Goal: Task Accomplishment & Management: Complete application form

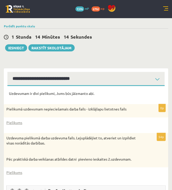
scroll to position [144, 0]
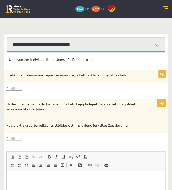
click at [77, 49] on select "**********" at bounding box center [85, 45] width 157 height 14
select select "**********"
click at [7, 38] on select "**********" at bounding box center [85, 45] width 157 height 14
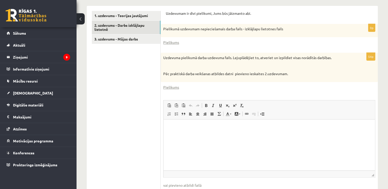
scroll to position [194, 0]
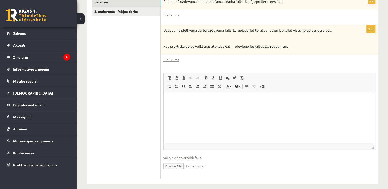
click at [172, 161] on input "file" at bounding box center [269, 166] width 212 height 10
click at [172, 162] on input "file" at bounding box center [269, 166] width 212 height 10
type input "**********"
click at [163, 161] on input "file" at bounding box center [269, 166] width 212 height 10
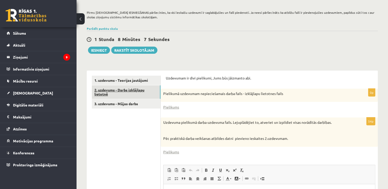
scroll to position [102, 0]
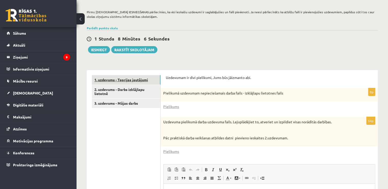
click at [136, 76] on link "1. uzdevums - Teorijas jautājumi" at bounding box center [126, 79] width 69 height 9
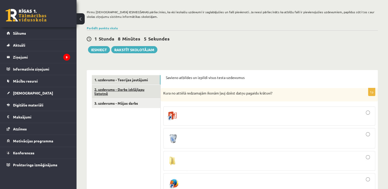
click at [134, 87] on link "2. uzdevums - Darbs izklājlapu lietotnē" at bounding box center [126, 92] width 69 height 14
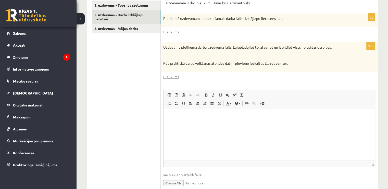
scroll to position [143, 0]
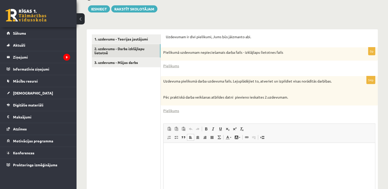
click at [172, 159] on html at bounding box center [270, 151] width 212 height 16
click at [146, 129] on ul "1. uzdevums - Teorijas jautājumi 2. uzdevums - Darbs izklājlapu lietotnē 3. uzd…" at bounding box center [126, 132] width 69 height 196
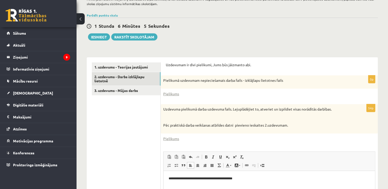
scroll to position [41, 0]
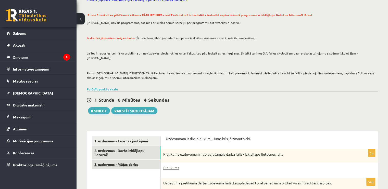
click at [125, 160] on link "3. uzdevums - Mājas darbs" at bounding box center [126, 164] width 69 height 9
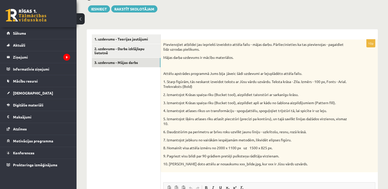
scroll to position [0, 0]
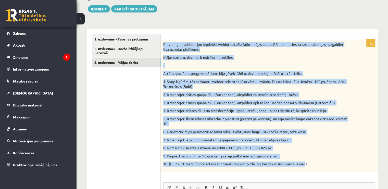
drag, startPoint x: 163, startPoint y: 39, endPoint x: 310, endPoint y: 162, distance: 191.8
click at [172, 162] on div "Pievienojiet atbildei jau iepriekš izveidoto attēla failu - mājas darbu. Pārlie…" at bounding box center [269, 106] width 217 height 133
copy div "Pievienojiet atbildei jau iepriekš izveidoto attēla failu - mājas darbu. Pārlie…"
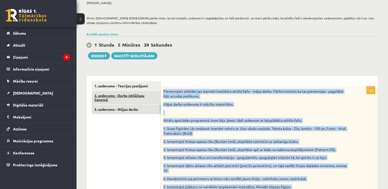
scroll to position [92, 0]
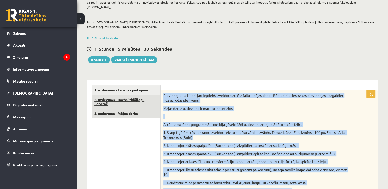
click at [131, 99] on link "2. uzdevums - Darbs izklājlapu lietotnē" at bounding box center [126, 102] width 69 height 14
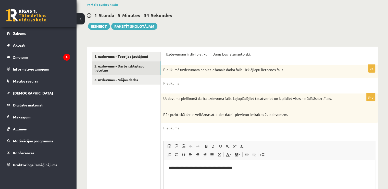
scroll to position [118, 0]
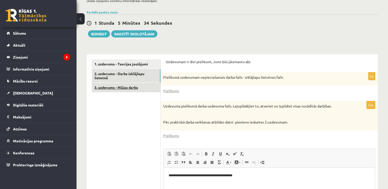
click at [138, 85] on link "3. uzdevums - Mājas darbs" at bounding box center [126, 87] width 69 height 9
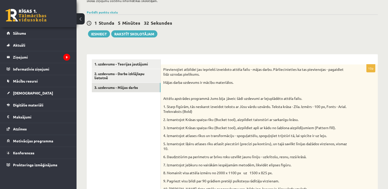
scroll to position [0, 0]
click at [136, 69] on link "2. uzdevums - Darbs izklājlapu lietotnē" at bounding box center [126, 76] width 69 height 14
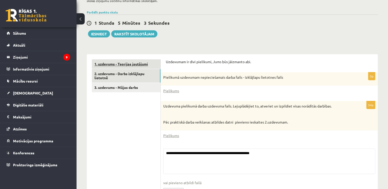
click at [137, 62] on link "1. uzdevums - Teorijas jautājumi" at bounding box center [126, 63] width 69 height 9
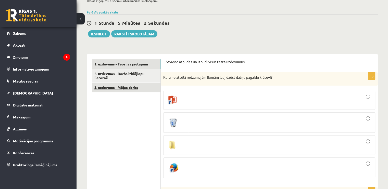
click at [132, 83] on link "3. uzdevums - Mājas darbs" at bounding box center [126, 87] width 69 height 9
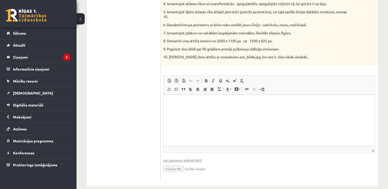
scroll to position [253, 0]
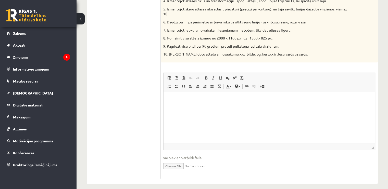
click at [172, 161] on input "file" at bounding box center [269, 166] width 212 height 10
type input "**********"
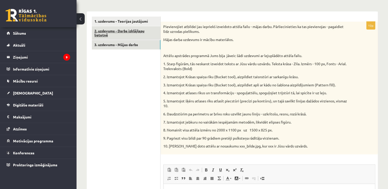
scroll to position [151, 0]
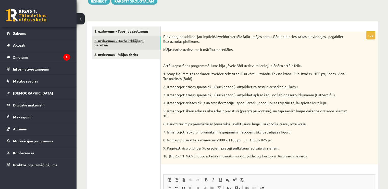
click at [117, 38] on link "2. uzdevums - Darbs izklājlapu lietotnē" at bounding box center [126, 43] width 69 height 14
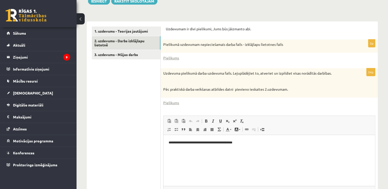
scroll to position [0, 0]
drag, startPoint x: 224, startPoint y: 144, endPoint x: 326, endPoint y: 279, distance: 169.5
click at [164, 148] on html "**********" at bounding box center [270, 143] width 212 height 16
copy p "**********"
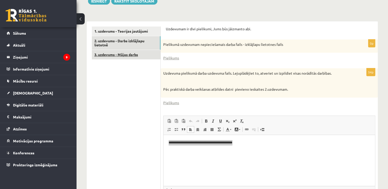
click at [121, 51] on link "3. uzdevums - Mājas darbs" at bounding box center [126, 54] width 69 height 9
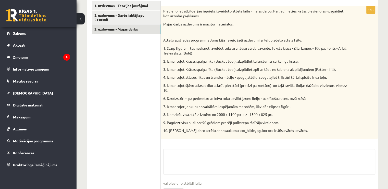
scroll to position [208, 0]
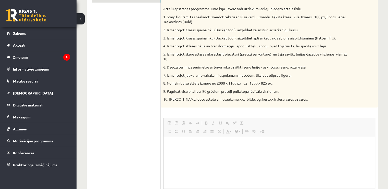
click at [172, 118] on fieldset "Rich Text Editor, wiswyg-editor-user-answer-47433918315460 Панели инструментов …" at bounding box center [269, 172] width 212 height 109
click at [172, 148] on html at bounding box center [270, 145] width 212 height 16
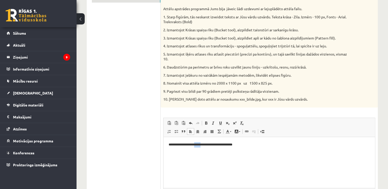
drag, startPoint x: 198, startPoint y: 144, endPoint x: 204, endPoint y: 143, distance: 5.9
click at [172, 143] on p "**********" at bounding box center [270, 144] width 202 height 5
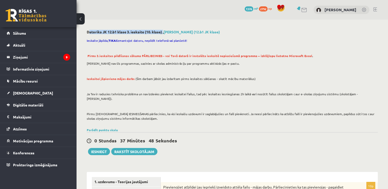
drag, startPoint x: 87, startPoint y: 32, endPoint x: 163, endPoint y: 34, distance: 76.1
click at [163, 34] on h2 "Datorika JK 12.b1 klase 3. ieskaite (10. klase) , Daniels Feofanovs (12.b1 JK k…" at bounding box center [232, 32] width 291 height 4
copy h2 "Datorika JK 12.b1 klase 3. ieskaite (10. klase)"
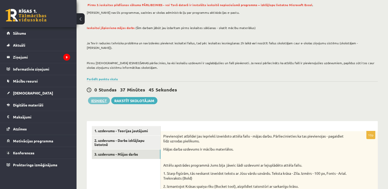
scroll to position [153, 0]
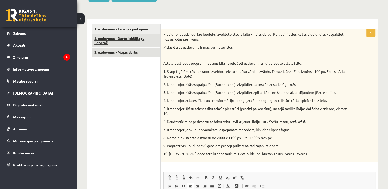
click at [123, 38] on link "2. uzdevums - Darbs izklājlapu lietotnē" at bounding box center [126, 41] width 69 height 14
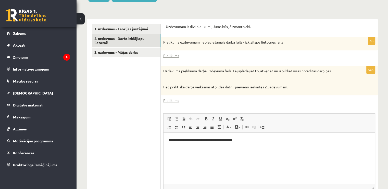
scroll to position [0, 0]
click at [121, 51] on link "3. uzdevums - Mājas darbs" at bounding box center [126, 52] width 69 height 9
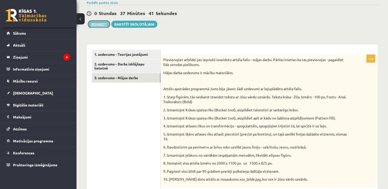
click at [99, 21] on button "Iesniegt" at bounding box center [99, 24] width 22 height 7
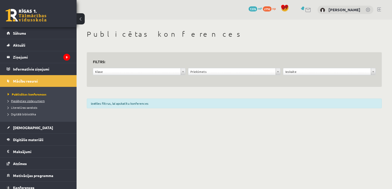
click at [26, 100] on span "Pieslēgties Uzdevumiem" at bounding box center [26, 101] width 37 height 4
click at [18, 107] on span "Literatūras saraksts" at bounding box center [23, 108] width 30 height 4
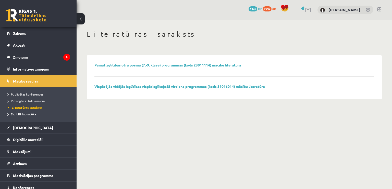
click at [20, 113] on span "Digitālā bibliotēka" at bounding box center [22, 114] width 28 height 4
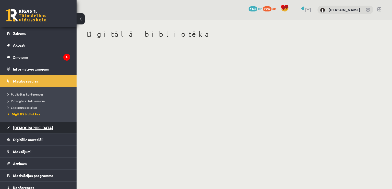
click at [23, 128] on span "[DEMOGRAPHIC_DATA]" at bounding box center [33, 128] width 40 height 5
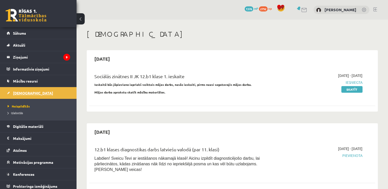
click at [23, 128] on span "Digitālie materiāli" at bounding box center [28, 126] width 30 height 5
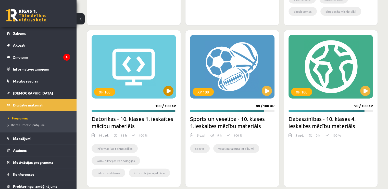
scroll to position [1404, 0]
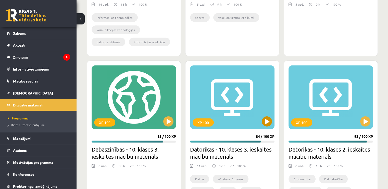
click at [234, 101] on div "XP 100" at bounding box center [232, 98] width 85 height 64
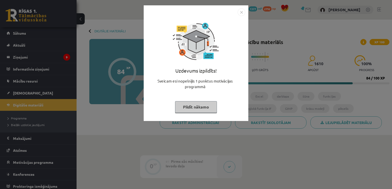
click at [199, 107] on button "Pildīt nākamo" at bounding box center [196, 107] width 42 height 12
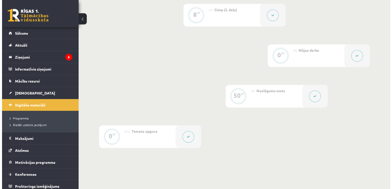
scroll to position [392, 0]
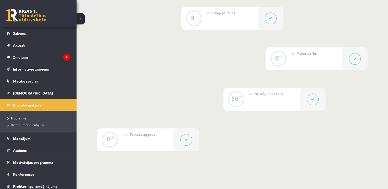
click at [186, 144] on button at bounding box center [186, 140] width 12 height 12
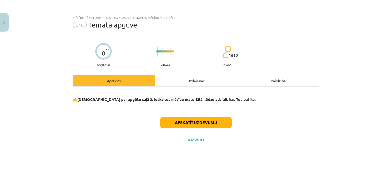
click at [205, 78] on div "Uzdevums" at bounding box center [196, 80] width 82 height 11
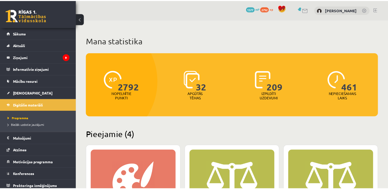
scroll to position [1404, 0]
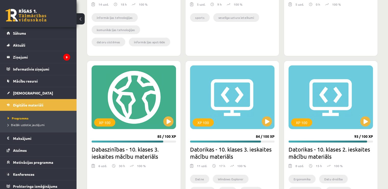
click at [230, 105] on div "XP 100" at bounding box center [232, 98] width 85 height 64
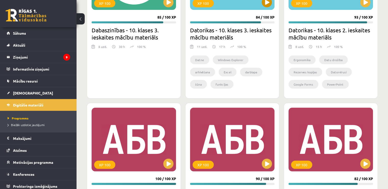
scroll to position [1481, 0]
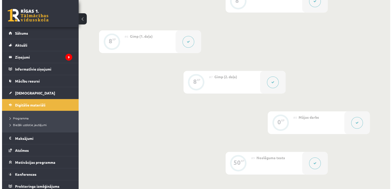
scroll to position [332, 0]
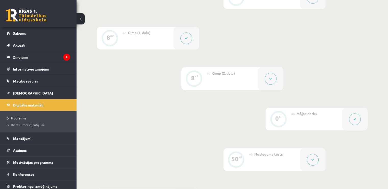
drag, startPoint x: 280, startPoint y: 121, endPoint x: 305, endPoint y: 120, distance: 25.3
click at [280, 121] on div "0 XP" at bounding box center [278, 118] width 15 height 15
click at [352, 119] on button at bounding box center [355, 120] width 12 height 12
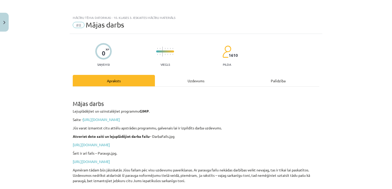
scroll to position [51, 0]
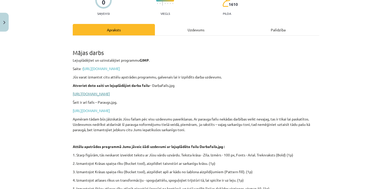
click at [110, 93] on link "https://drive.google.com/file/d/1-e3ZFwtKsam9WeRTFRWzJXElMnO8tnfS/view?usp=shar…" at bounding box center [91, 94] width 37 height 5
click at [110, 109] on link "https://drive.google.com/file/d/1tC7VuhplGfdY5VcI2eNKGUXRdEQ7OY1S/view?usp=shar…" at bounding box center [91, 111] width 37 height 5
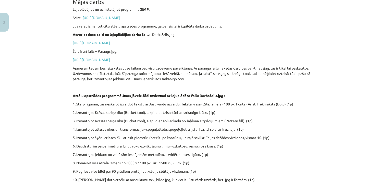
scroll to position [128, 0]
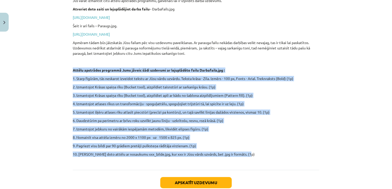
drag, startPoint x: 70, startPoint y: 69, endPoint x: 272, endPoint y: 156, distance: 219.2
click at [272, 156] on div "0 XP Saņemsi Viegls 1610 pilda Apraksts Uzdevums Palīdzība Mājas darbs Lejuplād…" at bounding box center [196, 65] width 253 height 319
copy div "Attēlu apstrādes programmā Jums jāveic šādi uzdevumi ar lejuplādēto failu Darba…"
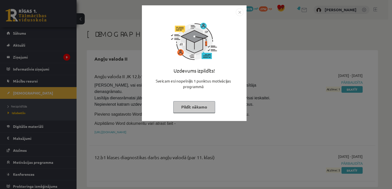
click at [196, 106] on button "Pildīt nākamo" at bounding box center [194, 107] width 42 height 12
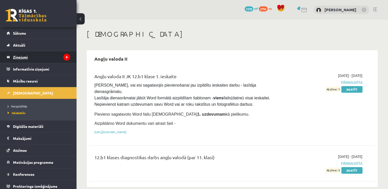
click at [26, 61] on legend "Ziņojumi 9" at bounding box center [41, 57] width 57 height 12
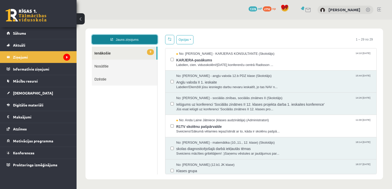
click at [141, 38] on link "Jauns ziņojums" at bounding box center [125, 39] width 66 height 9
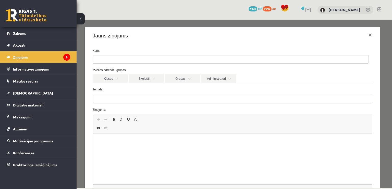
click at [127, 61] on ul at bounding box center [231, 59] width 276 height 8
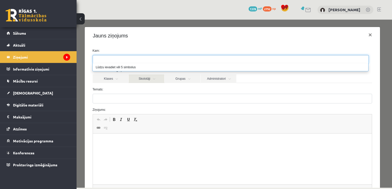
click at [146, 81] on link "Skolotāji" at bounding box center [147, 79] width 36 height 9
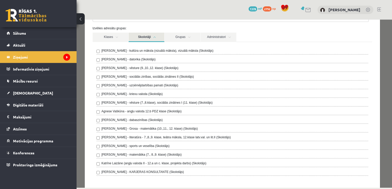
scroll to position [51, 0]
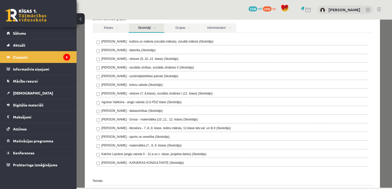
click at [143, 29] on link "Skolotāji" at bounding box center [147, 27] width 36 height 9
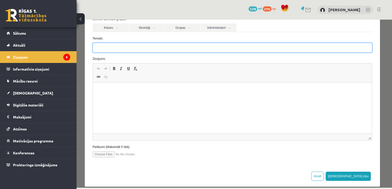
click at [130, 49] on input "Temats:" at bounding box center [233, 48] width 280 height 10
paste input "**********"
type input "**********"
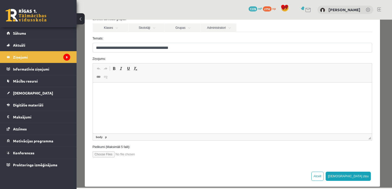
click at [148, 94] on html at bounding box center [232, 91] width 279 height 16
drag, startPoint x: 158, startPoint y: 90, endPoint x: 188, endPoint y: 93, distance: 29.7
click at [188, 93] on p "**********" at bounding box center [231, 90] width 266 height 5
click at [98, 155] on input "file" at bounding box center [122, 155] width 58 height 6
click at [109, 155] on input "file" at bounding box center [122, 155] width 58 height 6
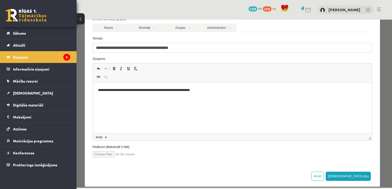
click at [114, 154] on input "file" at bounding box center [122, 155] width 58 height 6
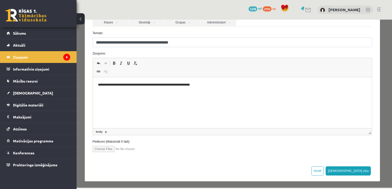
click at [130, 149] on input "file" at bounding box center [122, 149] width 58 height 6
type input "**********"
click at [106, 148] on input "file" at bounding box center [122, 149] width 58 height 6
click at [108, 147] on input "file" at bounding box center [122, 149] width 58 height 6
type input "**********"
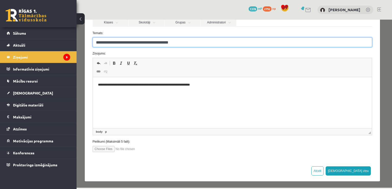
drag, startPoint x: 187, startPoint y: 44, endPoint x: 83, endPoint y: 43, distance: 104.7
click at [83, 43] on div "**********" at bounding box center [235, 104] width 316 height 168
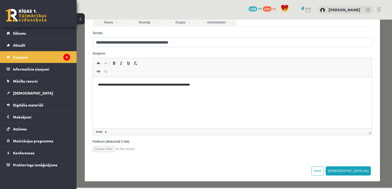
click at [189, 149] on div at bounding box center [232, 149] width 287 height 6
click at [363, 169] on button "[DEMOGRAPHIC_DATA] ziņu" at bounding box center [348, 171] width 45 height 9
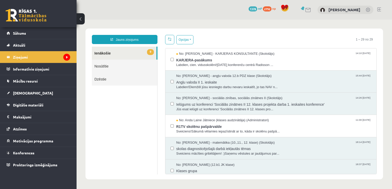
scroll to position [0, 0]
click at [126, 65] on link "Nosūtītie" at bounding box center [124, 66] width 65 height 13
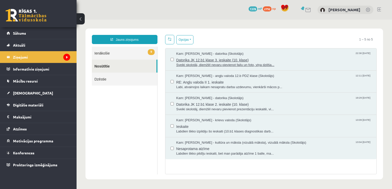
click at [198, 59] on span "Datorika JK 12.b1 klase 3. ieskaite (10. klase)" at bounding box center [273, 59] width 195 height 6
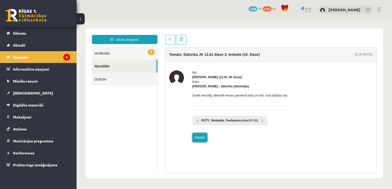
click at [202, 138] on link "Atbildēt" at bounding box center [199, 137] width 15 height 9
type input "**********"
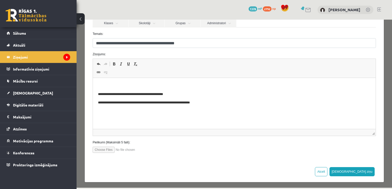
scroll to position [56, 0]
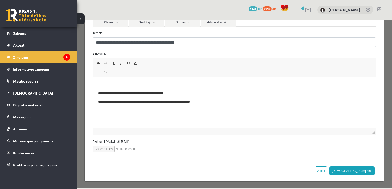
click at [109, 150] on input "file" at bounding box center [122, 149] width 58 height 6
type input "**********"
click at [368, 169] on button "[DEMOGRAPHIC_DATA] ziņu" at bounding box center [352, 171] width 45 height 9
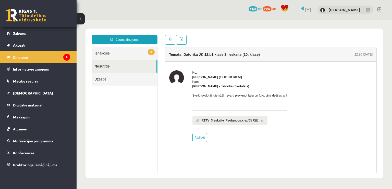
scroll to position [0, 0]
click at [133, 65] on link "Nosūtītie" at bounding box center [124, 66] width 65 height 13
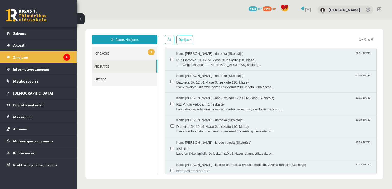
click at [201, 63] on span "----- Oriģinālā ziņa ----- No: [EMAIL_ADDRESS] skolotāj..." at bounding box center [273, 65] width 195 height 5
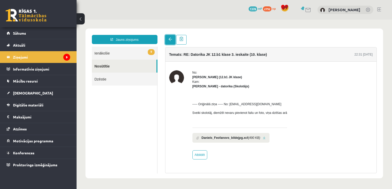
click at [171, 42] on link at bounding box center [170, 40] width 10 height 10
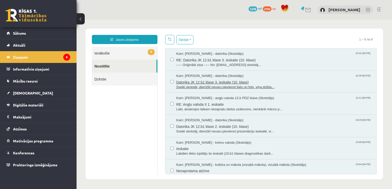
click at [204, 83] on span "Datorika JK 12.b1 klase 3. ieskaite (10. klase)" at bounding box center [273, 82] width 195 height 6
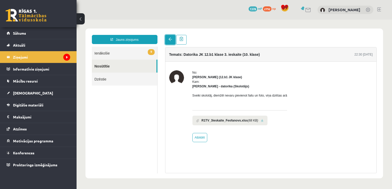
click at [171, 43] on link at bounding box center [170, 40] width 10 height 10
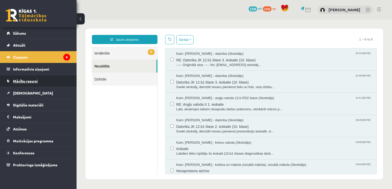
click at [37, 82] on span "Mācību resursi" at bounding box center [25, 81] width 25 height 5
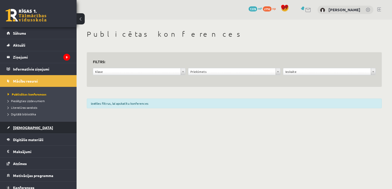
click at [21, 129] on span "[DEMOGRAPHIC_DATA]" at bounding box center [33, 128] width 40 height 5
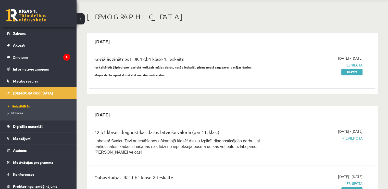
scroll to position [26, 0]
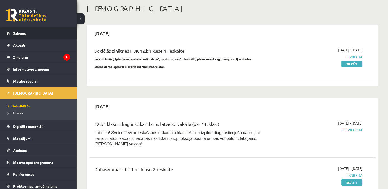
click at [39, 36] on link "Sākums" at bounding box center [39, 33] width 64 height 12
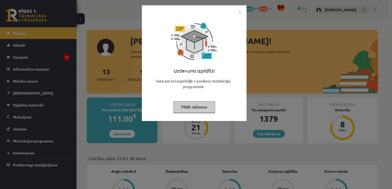
click at [180, 107] on button "Pildīt nākamo" at bounding box center [194, 107] width 42 height 12
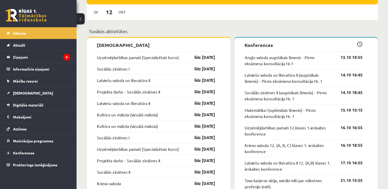
scroll to position [460, 0]
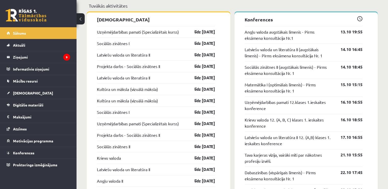
drag, startPoint x: 221, startPoint y: 116, endPoint x: 95, endPoint y: 36, distance: 149.0
click at [95, 36] on div "[DEMOGRAPHIC_DATA] Uzņēmējdarbības pamati (Specializētais kurss) līdz [DATE] So…" at bounding box center [159, 173] width 144 height 323
click at [256, 129] on link "Krievu valoda 12. (A, B, C) klases 1. ieskaites konference" at bounding box center [289, 123] width 89 height 12
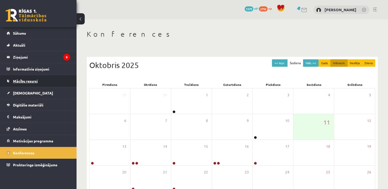
click at [27, 83] on link "Mācību resursi" at bounding box center [39, 81] width 64 height 12
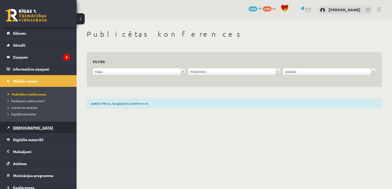
click at [28, 125] on link "[DEMOGRAPHIC_DATA]" at bounding box center [39, 128] width 64 height 12
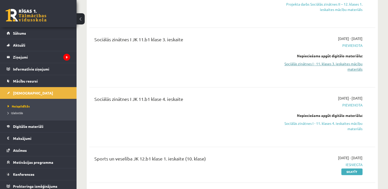
scroll to position [638, 0]
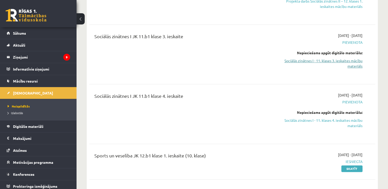
click at [329, 58] on link "Sociālās zinātnes I - 11. klases 3. ieskaites mācību materiāls" at bounding box center [321, 63] width 84 height 11
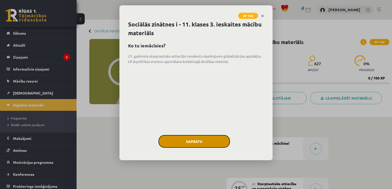
click at [210, 141] on button "Sapratu" at bounding box center [194, 141] width 71 height 13
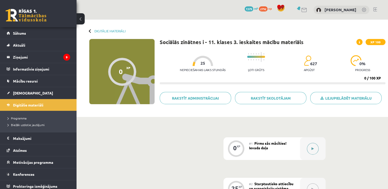
click at [315, 150] on button at bounding box center [313, 149] width 12 height 12
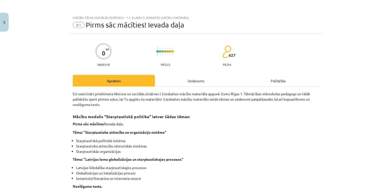
click at [161, 81] on div "Uzdevums" at bounding box center [196, 80] width 82 height 11
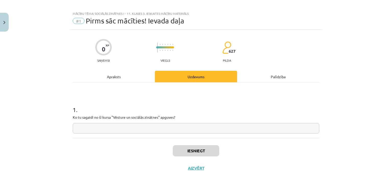
click at [167, 127] on input "text" at bounding box center [196, 128] width 247 height 10
click at [181, 150] on button "Iesniegt" at bounding box center [196, 151] width 46 height 11
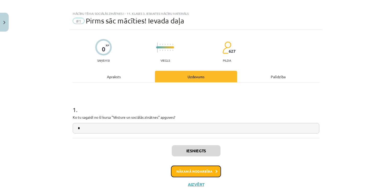
click at [196, 172] on button "Nākamā nodarbība" at bounding box center [196, 172] width 50 height 12
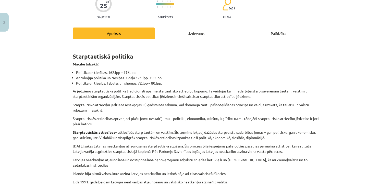
scroll to position [64, 0]
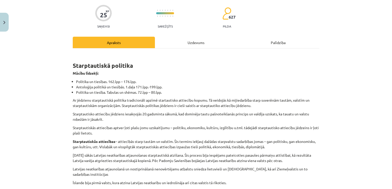
click at [193, 40] on div "Uzdevums" at bounding box center [196, 42] width 82 height 11
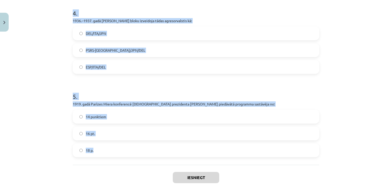
scroll to position [378, 0]
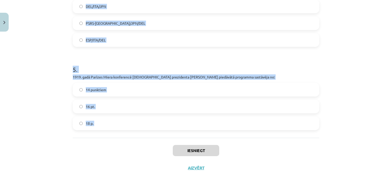
drag, startPoint x: 67, startPoint y: 101, endPoint x: 141, endPoint y: 142, distance: 84.8
click at [141, 142] on div "Mācību tēma: Sociālās zinātnes i - 11. klases 3. ieskaites mācību materiāls #2 …" at bounding box center [196, 94] width 392 height 189
copy form "1 . G7 sastāvā nav uzņemta: ASV Japāna Ķīna 2 . Baltijas jūras valstu padomē ie…"
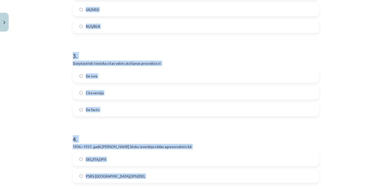
click at [31, 73] on div "Mācību tēma: Sociālās zinātnes i - 11. klases 3. ieskaites mācību materiāls #2 …" at bounding box center [196, 94] width 392 height 189
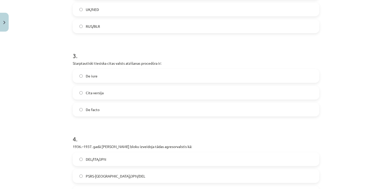
scroll to position [72, 0]
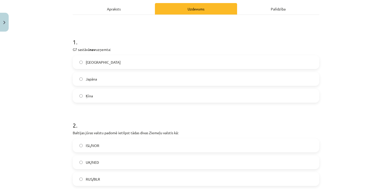
click at [103, 94] on label "Ķīna" at bounding box center [196, 96] width 246 height 13
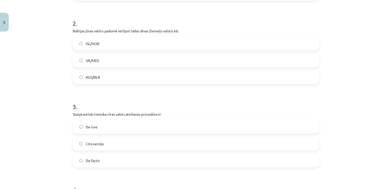
click at [107, 46] on label "ISL/NOR" at bounding box center [196, 43] width 246 height 13
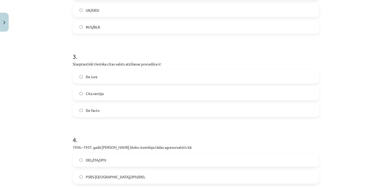
scroll to position [225, 0]
click at [86, 76] on span "De iure" at bounding box center [92, 76] width 12 height 5
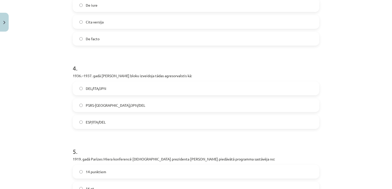
scroll to position [302, 0]
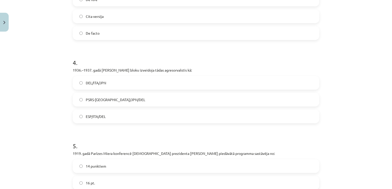
click at [123, 84] on label "DEL/ITA/JPN" at bounding box center [196, 83] width 246 height 13
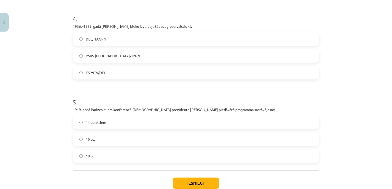
scroll to position [378, 0]
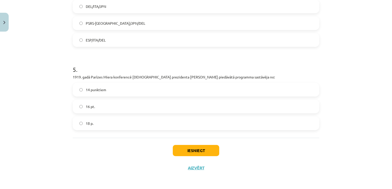
click at [99, 91] on span "14 punktiem" at bounding box center [96, 89] width 20 height 5
click at [183, 147] on button "Iesniegt" at bounding box center [196, 150] width 46 height 11
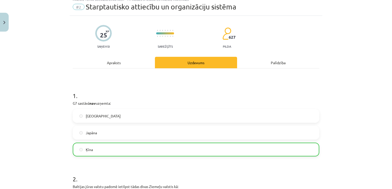
scroll to position [0, 0]
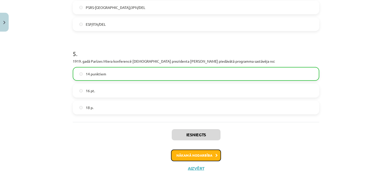
click at [183, 153] on button "Nākamā nodarbība" at bounding box center [196, 156] width 50 height 12
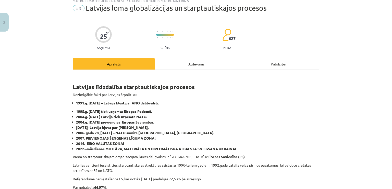
scroll to position [13, 0]
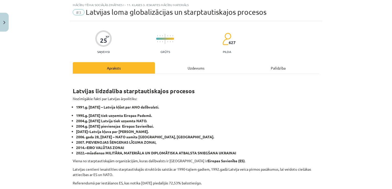
click at [166, 66] on div "Uzdevums" at bounding box center [196, 67] width 82 height 11
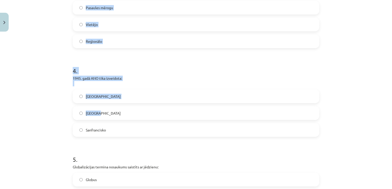
scroll to position [384, 0]
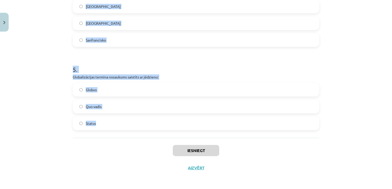
drag, startPoint x: 82, startPoint y: 107, endPoint x: 97, endPoint y: 115, distance: 17.7
click at [97, 115] on div "Mācību tēma: Sociālās zinātnes i - 11. klases 3. ieskaites mācību materiāls #3 …" at bounding box center [196, 94] width 392 height 189
copy form "1 . 2009. gadā Lisabonas līgums ir saistošs tādai organizācijai kā: ES Interpol…"
click at [113, 41] on label "Sanfrancisko" at bounding box center [196, 40] width 246 height 13
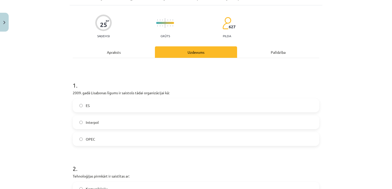
scroll to position [0, 0]
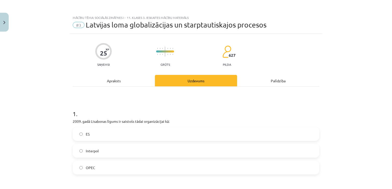
click at [114, 132] on label "ES" at bounding box center [196, 134] width 246 height 13
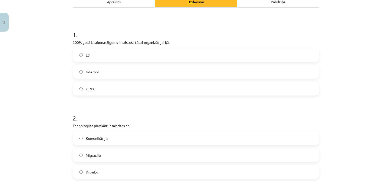
scroll to position [179, 0]
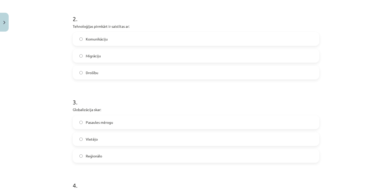
click at [105, 37] on label "Komunikāciju" at bounding box center [196, 39] width 246 height 13
click at [112, 119] on label "Pasaules mērogu" at bounding box center [196, 122] width 246 height 13
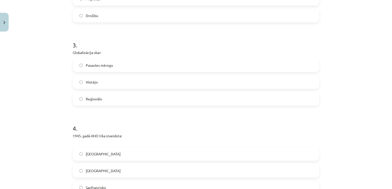
scroll to position [306, 0]
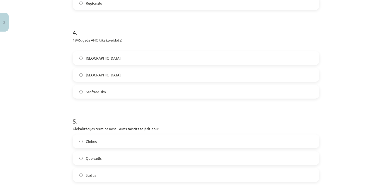
click at [109, 138] on label "Globus" at bounding box center [196, 141] width 246 height 13
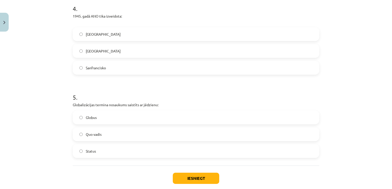
scroll to position [383, 0]
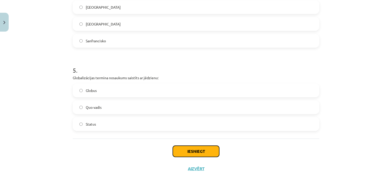
click at [180, 149] on button "Iesniegt" at bounding box center [196, 151] width 46 height 11
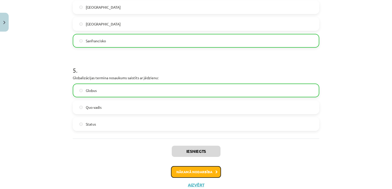
click at [196, 171] on button "Nākamā nodarbība" at bounding box center [196, 172] width 50 height 12
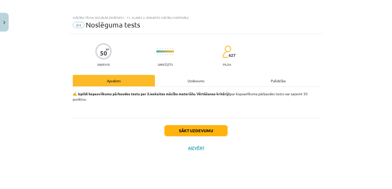
click at [192, 79] on div "Uzdevums" at bounding box center [196, 80] width 82 height 11
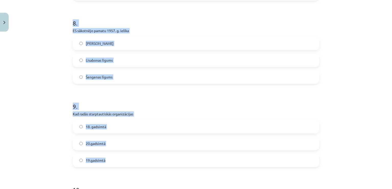
scroll to position [759, 0]
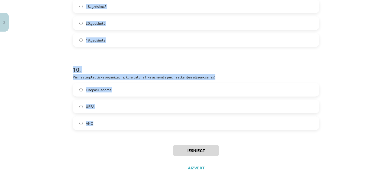
drag, startPoint x: 66, startPoint y: 114, endPoint x: 120, endPoint y: 121, distance: 54.4
click at [120, 121] on div "Mācību tēma: Sociālās zinātnes i - 11. klases 3. ieskaites mācību materiāls #4 …" at bounding box center [196, 94] width 392 height 189
copy form "1 . Eiropas Parlamenta sēdes notiek Briselē un Luksemburgā Briselē un Strasbūrā…"
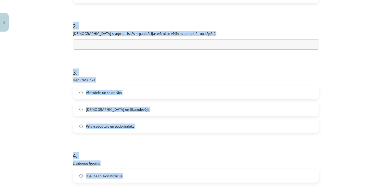
click at [38, 84] on div "Mācību tēma: Sociālās zinātnes i - 11. klases 3. ieskaites mācību materiāls #4 …" at bounding box center [196, 94] width 392 height 189
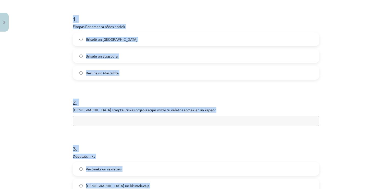
click at [43, 81] on div "Mācību tēma: Sociālās zinātnes i - 11. klases 3. ieskaites mācību materiāls #4 …" at bounding box center [196, 94] width 392 height 189
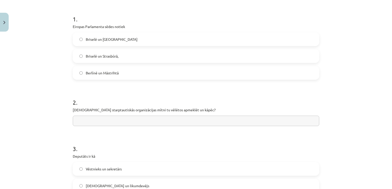
click at [115, 58] on span "Briselē un Strasbūrā," at bounding box center [102, 56] width 33 height 5
click at [123, 122] on input "text" at bounding box center [196, 121] width 247 height 10
paste input "**********"
drag, startPoint x: 127, startPoint y: 122, endPoint x: 113, endPoint y: 121, distance: 14.1
click at [113, 121] on input "**********" at bounding box center [196, 121] width 247 height 10
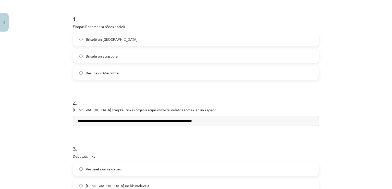
type input "**********"
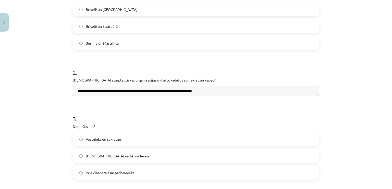
scroll to position [172, 0]
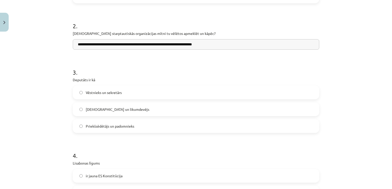
click at [123, 121] on label "Priekšsēdētājs un padomnieks" at bounding box center [196, 126] width 246 height 13
click at [122, 111] on label "Sūtnis un likumdevējs" at bounding box center [196, 109] width 246 height 13
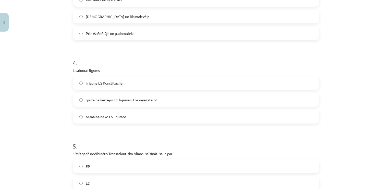
scroll to position [274, 0]
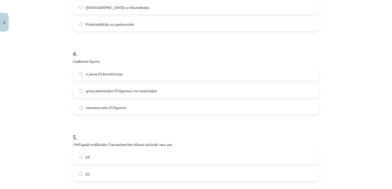
click at [135, 91] on span "groza pašreizējos ES līgumus, tos neaizstājot" at bounding box center [121, 90] width 71 height 5
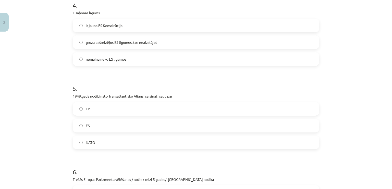
scroll to position [325, 0]
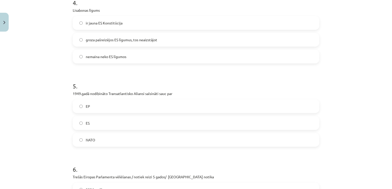
click at [97, 140] on label "NATO" at bounding box center [196, 140] width 246 height 13
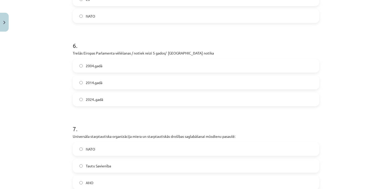
scroll to position [452, 0]
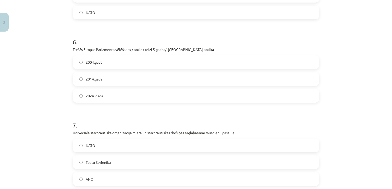
click at [111, 68] on label "2004.gadā" at bounding box center [196, 62] width 246 height 13
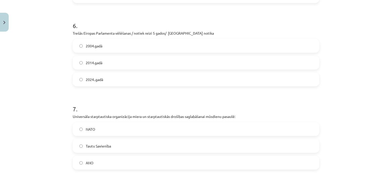
scroll to position [478, 0]
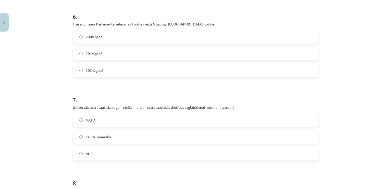
click at [109, 153] on label "ANO" at bounding box center [196, 154] width 246 height 13
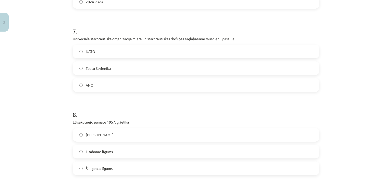
scroll to position [580, 0]
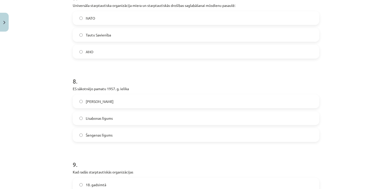
click at [138, 100] on label "Romas līg" at bounding box center [196, 101] width 246 height 13
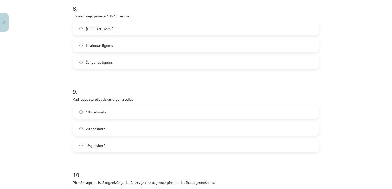
scroll to position [657, 0]
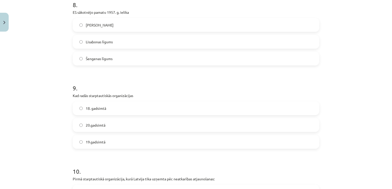
click at [129, 124] on label "20.gadsimtā" at bounding box center [196, 125] width 246 height 13
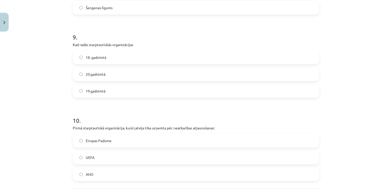
click at [98, 146] on label "Eiropas Padome" at bounding box center [196, 141] width 246 height 13
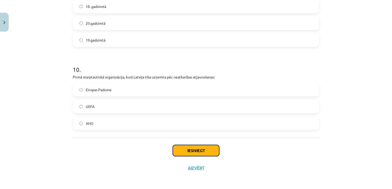
click at [183, 151] on button "Iesniegt" at bounding box center [196, 150] width 46 height 11
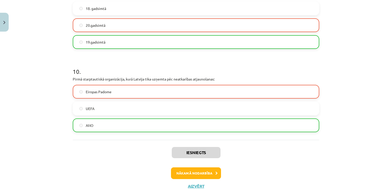
scroll to position [766, 0]
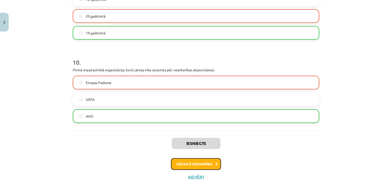
click at [206, 162] on button "Nākamā nodarbība" at bounding box center [196, 165] width 50 height 12
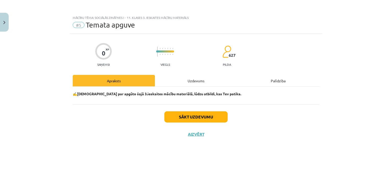
scroll to position [0, 0]
click at [197, 84] on div "Uzdevums" at bounding box center [196, 80] width 82 height 11
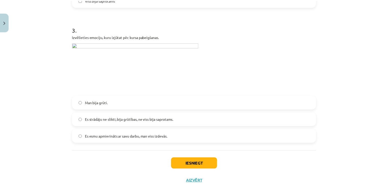
scroll to position [382, 0]
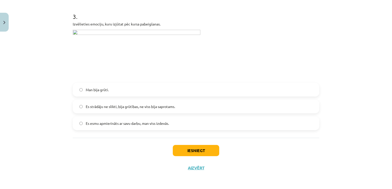
click at [129, 106] on span "Es strādāju ne slikti, bija grūtības, ne viss bija saprotams." at bounding box center [130, 106] width 89 height 5
click at [177, 124] on label "Es esmu apmierināts ar savu darbu, man viss izdevās." at bounding box center [196, 123] width 246 height 13
click at [185, 150] on button "Iesniegt" at bounding box center [196, 150] width 46 height 11
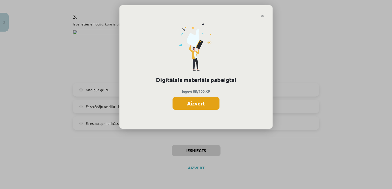
click at [201, 106] on button "Aizvērt" at bounding box center [196, 103] width 47 height 13
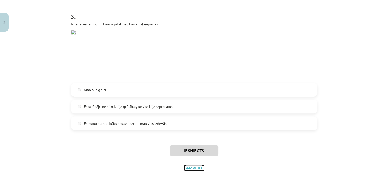
click at [194, 166] on button "Aizvērt" at bounding box center [194, 168] width 19 height 5
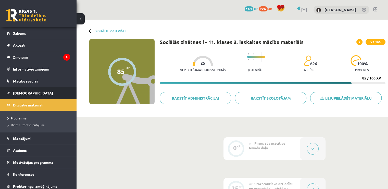
click at [27, 92] on span "[DEMOGRAPHIC_DATA]" at bounding box center [33, 93] width 40 height 5
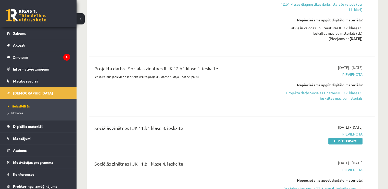
scroll to position [562, 0]
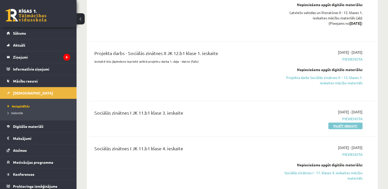
click at [348, 123] on link "Pildīt ieskaiti" at bounding box center [346, 126] width 34 height 7
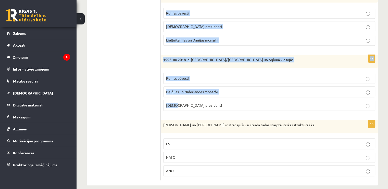
scroll to position [243, 0]
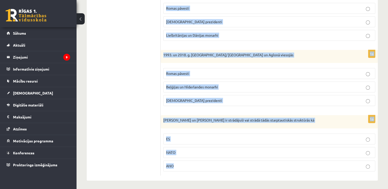
drag, startPoint x: 164, startPoint y: 102, endPoint x: 192, endPoint y: 164, distance: 68.9
click at [192, 164] on form "1p Par Eiroparlamenta deputātiem ir strādājuši vai strādā [PERSON_NAME] un [PER…" at bounding box center [269, 12] width 207 height 328
copy form "Par Eiroparlamenta deputātiem ir strādājuši vai strādā [PERSON_NAME] un [PERSON…"
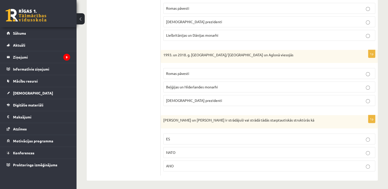
click at [113, 23] on ul "1. uzdevums 2. uzdevums 3. uzdevums 4. uzdevums 5. uzdevums 6. uzdevums 7. uzde…" at bounding box center [126, 12] width 69 height 328
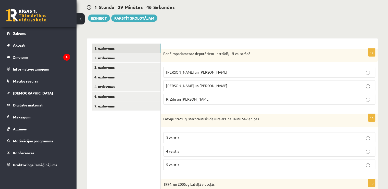
scroll to position [51, 0]
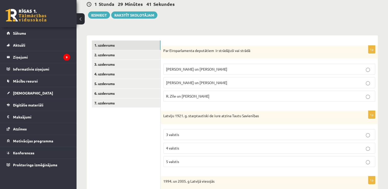
click at [210, 91] on label "R. Zīle un [PERSON_NAME]" at bounding box center [269, 96] width 212 height 11
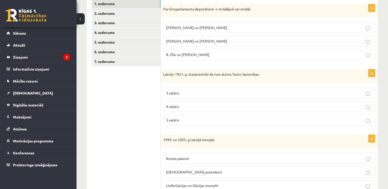
scroll to position [102, 0]
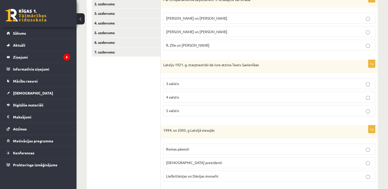
click at [179, 110] on span "5 valstis" at bounding box center [172, 111] width 13 height 5
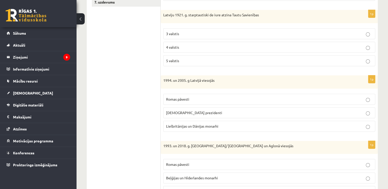
scroll to position [153, 0]
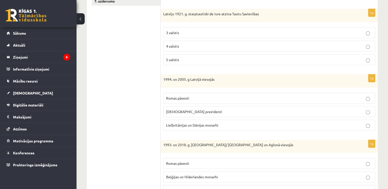
drag, startPoint x: 190, startPoint y: 35, endPoint x: 187, endPoint y: 31, distance: 5.1
click at [190, 35] on label "3 valstis" at bounding box center [269, 32] width 212 height 11
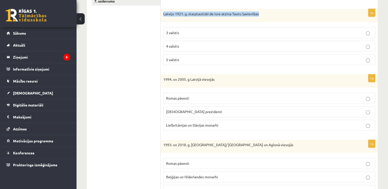
drag, startPoint x: 161, startPoint y: 13, endPoint x: 267, endPoint y: 17, distance: 105.2
click at [267, 17] on div "Latviju 1921. g. starptautiski de iure atzina Tautu Savienības" at bounding box center [269, 15] width 217 height 13
copy p "Latviju 1921. g. starptautiski de iure atzina Tautu Savienības"
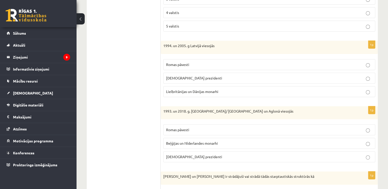
scroll to position [179, 0]
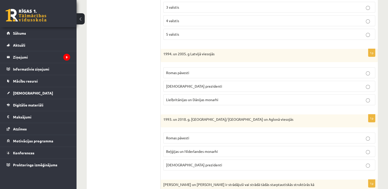
click at [191, 68] on label "Romas pāvesti" at bounding box center [269, 72] width 212 height 11
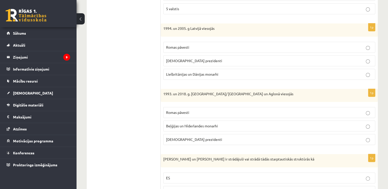
click at [195, 112] on p "Romas pāvesti" at bounding box center [269, 112] width 207 height 5
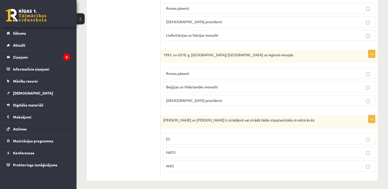
click at [190, 135] on label "ES" at bounding box center [269, 139] width 212 height 11
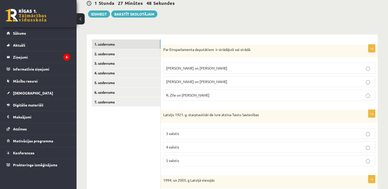
scroll to position [14, 0]
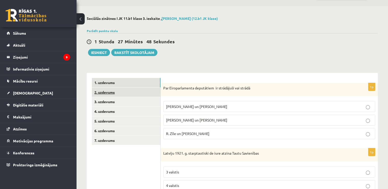
click at [125, 93] on link "2. uzdevums" at bounding box center [126, 92] width 69 height 9
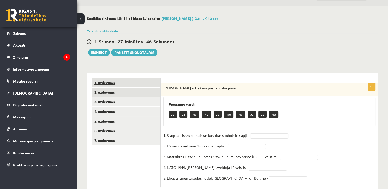
click at [143, 85] on link "1. uzdevums" at bounding box center [126, 82] width 69 height 9
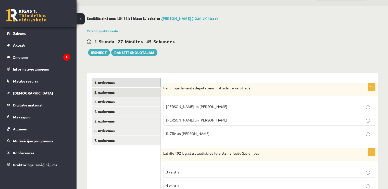
click at [145, 91] on link "2. uzdevums" at bounding box center [126, 92] width 69 height 9
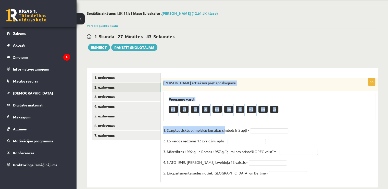
scroll to position [27, 0]
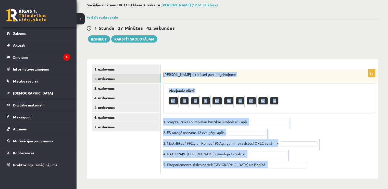
drag, startPoint x: 163, startPoint y: 88, endPoint x: 269, endPoint y: 172, distance: 136.1
click at [269, 172] on div "5p Izsaki attieksmi pret apgalvojumu Pieejamie vārdi Nē Jā Jā Jā Nē Nē Jā Nē Nē…" at bounding box center [269, 122] width 217 height 105
copy div "Izsaki attieksmi pret apgalvojumu Pieejamie vārdi Nē Jā Jā Jā Nē Nē Jā Nē Nē Jā…"
click at [275, 125] on fieldset "1. Starptautiskās olimpiskās kustības simbols ir 5 apļi - 2. ES karogā redzams …" at bounding box center [269, 145] width 212 height 54
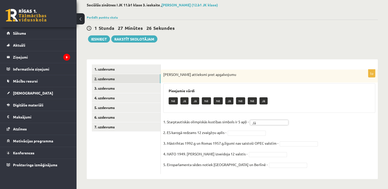
click at [262, 136] on fieldset "1. Starptautiskās olimpiskās kustības simbols ir 5 apļi - Jā ** 2. ES karogā re…" at bounding box center [269, 145] width 212 height 54
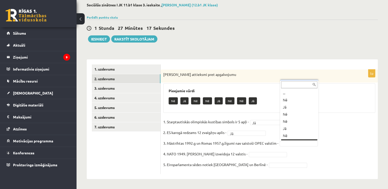
scroll to position [6, 0]
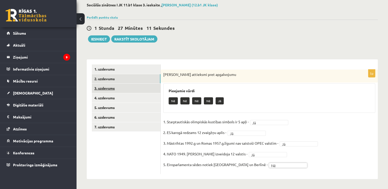
click at [124, 90] on link "3. uzdevums" at bounding box center [126, 88] width 69 height 9
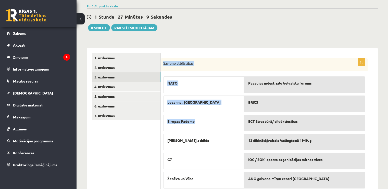
scroll to position [55, 0]
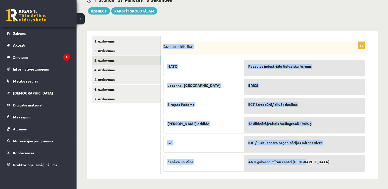
drag, startPoint x: 163, startPoint y: 75, endPoint x: 312, endPoint y: 166, distance: 175.2
click at [312, 166] on div "6p Savieno atbilstības NATO Lozanna , SUI Eiropas Padome Lieka atbilde G7 Ženēv…" at bounding box center [264, 108] width 207 height 133
copy div "Savieno atbilstības NATO Lozanna , SUI Eiropas Padome Lieka atbilde G7 Ženēva u…"
click at [254, 43] on div "Savieno atbilstības" at bounding box center [264, 48] width 207 height 13
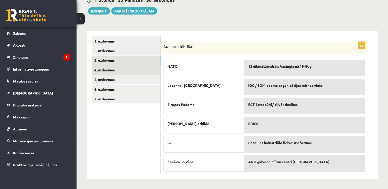
click at [105, 68] on link "4. uzdevums" at bounding box center [126, 69] width 69 height 9
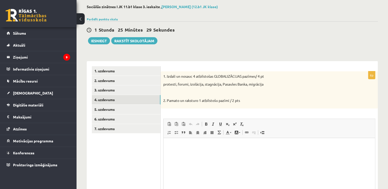
scroll to position [0, 0]
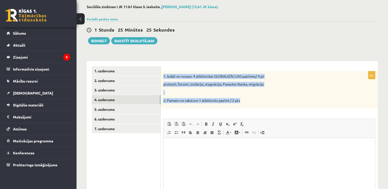
drag, startPoint x: 163, startPoint y: 75, endPoint x: 247, endPoint y: 99, distance: 87.1
click at [247, 99] on div "1. Izdali un nosauc 4 atbilstošas GLOBALIZĀCIJAS pazīmes/ 4 pt protesti, forumi…" at bounding box center [269, 89] width 217 height 37
copy div "1. Izdali un nosauc 4 atbilstošas GLOBALIZĀCIJAS pazīmes/ 4 pt protesti, forumi…"
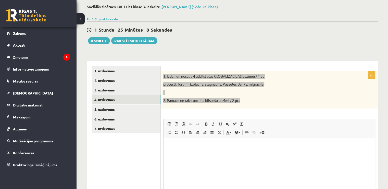
click at [206, 144] on p "Визуальный текстовый редактор, wiswyg-editor-user-answer-47433905909540" at bounding box center [269, 145] width 201 height 5
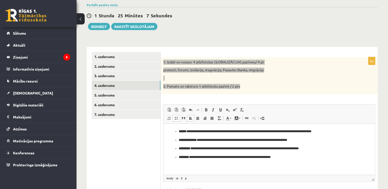
scroll to position [51, 0]
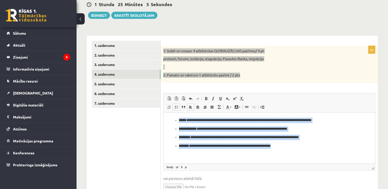
drag, startPoint x: 292, startPoint y: 147, endPoint x: 161, endPoint y: 106, distance: 136.7
click at [164, 113] on html "**********" at bounding box center [270, 133] width 212 height 41
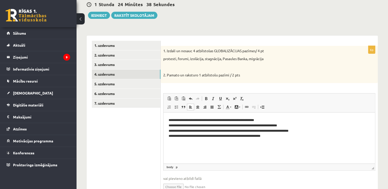
click at [151, 134] on ul "1. uzdevums 2. uzdevums 3. uzdevums 4. uzdevums 5. uzdevums 6. uzdevums 7. uzde…" at bounding box center [126, 120] width 69 height 159
click at [282, 136] on p "**********" at bounding box center [270, 128] width 202 height 21
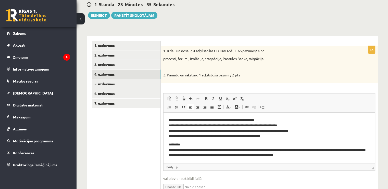
click at [148, 134] on ul "1. uzdevums 2. uzdevums 3. uzdevums 4. uzdevums 5. uzdevums 6. uzdevums 7. uzde…" at bounding box center [126, 120] width 69 height 159
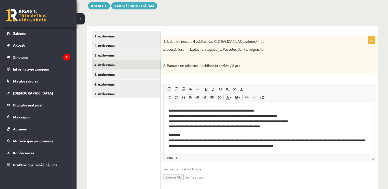
scroll to position [76, 0]
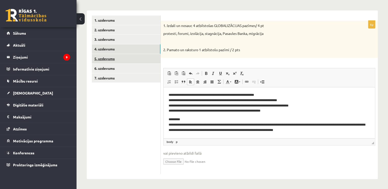
click at [142, 56] on link "5. uzdevums" at bounding box center [126, 58] width 69 height 9
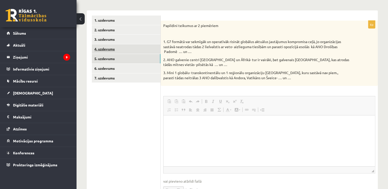
scroll to position [0, 0]
click at [129, 71] on link "6. uzdevums" at bounding box center [126, 68] width 69 height 9
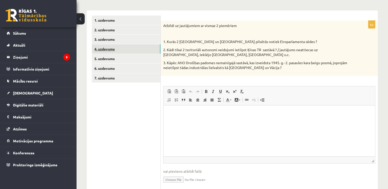
click at [122, 47] on link "4. uzdevums" at bounding box center [126, 48] width 69 height 9
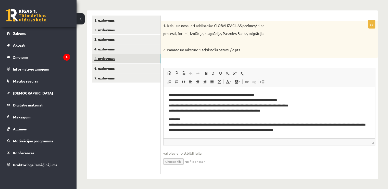
click at [133, 58] on link "5. uzdevums" at bounding box center [126, 58] width 69 height 9
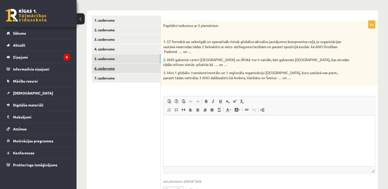
click at [122, 72] on link "6. uzdevums" at bounding box center [126, 68] width 69 height 9
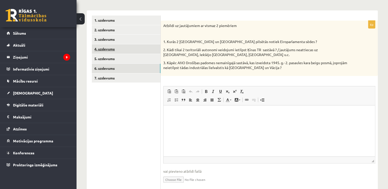
click at [117, 51] on link "4. uzdevums" at bounding box center [126, 48] width 69 height 9
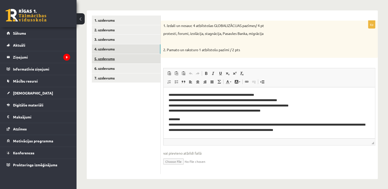
click at [115, 55] on link "5. uzdevums" at bounding box center [126, 58] width 69 height 9
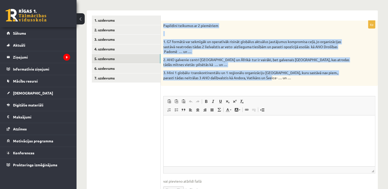
drag, startPoint x: 163, startPoint y: 25, endPoint x: 287, endPoint y: 80, distance: 135.8
click at [287, 80] on div "Papildini teikumus ar 2 piemēriem 1. G7 formātā var sekmīgāk un operatīvāk risi…" at bounding box center [269, 53] width 217 height 65
copy div "Papildini teikumus ar 2 piemēriem 1. G7 formātā var sekmīgāk un operatīvāk risi…"
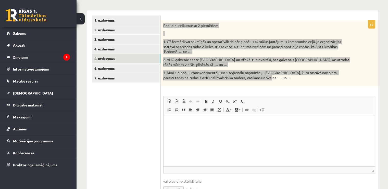
click at [195, 130] on html at bounding box center [270, 124] width 212 height 16
click at [177, 133] on p "**" at bounding box center [270, 131] width 202 height 5
click at [171, 133] on p "**********" at bounding box center [270, 131] width 202 height 5
click at [181, 141] on p "**" at bounding box center [270, 140] width 202 height 5
drag, startPoint x: 180, startPoint y: 141, endPoint x: 194, endPoint y: 143, distance: 14.4
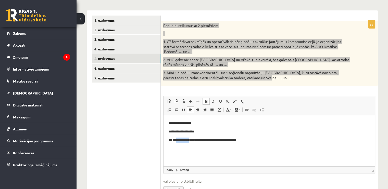
click at [194, 143] on p "**********" at bounding box center [270, 140] width 202 height 5
drag, startPoint x: 211, startPoint y: 141, endPoint x: 244, endPoint y: 143, distance: 33.5
click at [244, 143] on p "**********" at bounding box center [270, 140] width 202 height 5
drag, startPoint x: 226, startPoint y: 139, endPoint x: 172, endPoint y: 145, distance: 55.2
click at [172, 145] on html "**********" at bounding box center [270, 132] width 212 height 33
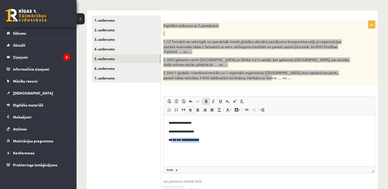
click at [206, 102] on span at bounding box center [206, 102] width 4 height 4
click at [192, 102] on span at bounding box center [191, 102] width 4 height 4
click at [192, 101] on span at bounding box center [191, 102] width 4 height 4
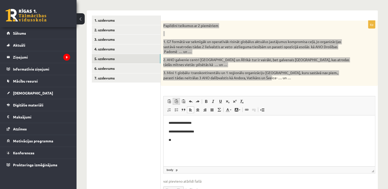
click at [174, 102] on span at bounding box center [176, 102] width 4 height 4
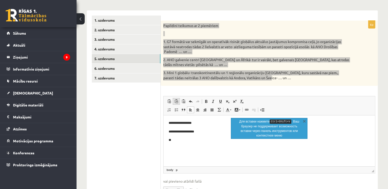
click at [174, 102] on link "Вставить только текст Комбинация клавиш Ctrl+Shift+V" at bounding box center [176, 101] width 7 height 7
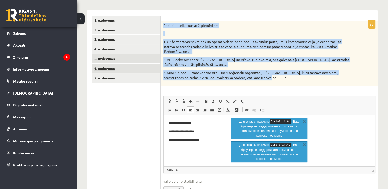
click at [118, 68] on link "6. uzdevums" at bounding box center [126, 68] width 69 height 9
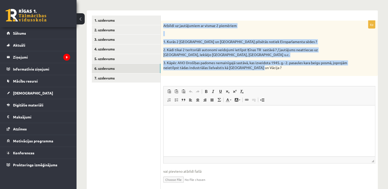
drag, startPoint x: 164, startPoint y: 26, endPoint x: 280, endPoint y: 69, distance: 122.9
click at [280, 69] on div "Atbildi uz jautājumiem ar vismaz 2 piemēriem 1. Kurās 2 Beļģijas un Francijas p…" at bounding box center [269, 48] width 217 height 55
copy div "Atbildi uz jautājumiem ar vismaz 2 piemēriem 1. Kurās 2 Beļģijas un Francijas p…"
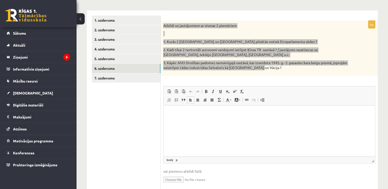
click at [181, 119] on html at bounding box center [270, 114] width 212 height 16
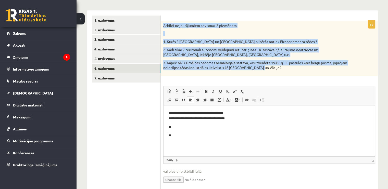
click at [168, 21] on div "Atbildi uz jautājumiem ar vismaz 2 piemēriem 1. Kurās 2 Beļģijas un Francijas p…" at bounding box center [269, 48] width 217 height 55
drag, startPoint x: 163, startPoint y: 25, endPoint x: 290, endPoint y: 73, distance: 135.7
click at [290, 73] on div "Atbildi uz jautājumiem ar vismaz 2 piemēriem 1. Kurās 2 Beļģijas un Francijas p…" at bounding box center [269, 48] width 217 height 55
copy div "Atbildi uz jautājumiem ar vismaz 2 piemēriem 1. Kurās 2 Beļģijas un Francijas p…"
click at [275, 34] on p at bounding box center [256, 33] width 187 height 5
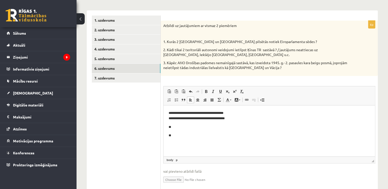
click at [182, 129] on p "**" at bounding box center [270, 127] width 202 height 5
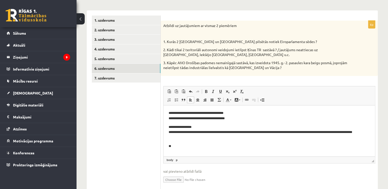
click at [181, 146] on p "**" at bounding box center [270, 146] width 202 height 5
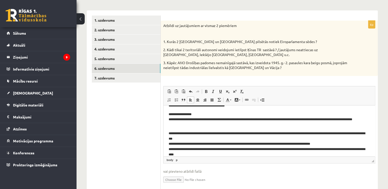
scroll to position [19, 0]
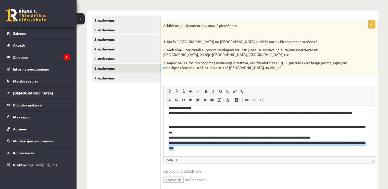
drag, startPoint x: 169, startPoint y: 143, endPoint x: 229, endPoint y: 155, distance: 61.4
click at [229, 155] on html "**********" at bounding box center [270, 122] width 212 height 70
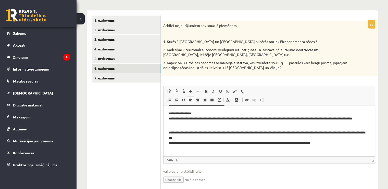
scroll to position [14, 0]
click at [112, 78] on link "7. uzdevums" at bounding box center [126, 78] width 69 height 9
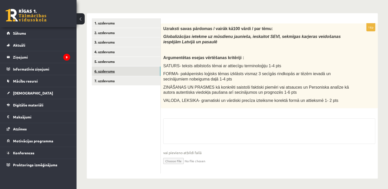
click at [112, 68] on link "6. uzdevums" at bounding box center [126, 71] width 69 height 9
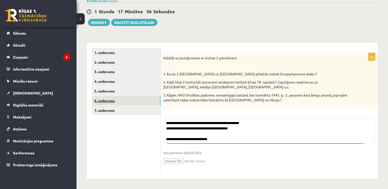
scroll to position [44, 0]
click at [112, 105] on ul "1. uzdevums 2. uzdevums 3. uzdevums 4. uzdevums 5. uzdevums 6. uzdevums 7. uzde…" at bounding box center [126, 111] width 69 height 126
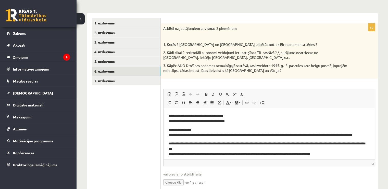
scroll to position [0, 0]
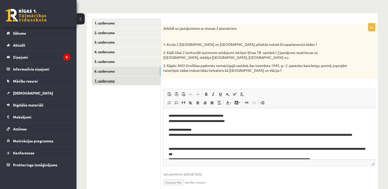
click at [109, 82] on link "7. uzdevums" at bounding box center [126, 80] width 69 height 9
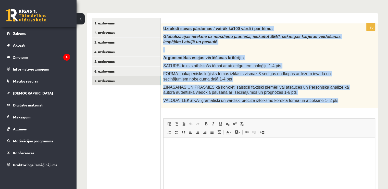
drag, startPoint x: 163, startPoint y: 28, endPoint x: 331, endPoint y: 99, distance: 182.0
click at [331, 99] on div "Uzraksti savas pārdomas / vairāk kā100 vārdi / par tēmu: Globalizācijas ietekme…" at bounding box center [269, 65] width 217 height 85
copy div "Uzraksti savas pārdomas / vairāk kā100 vārdi / par tēmu: Globalizācijas ietekme…"
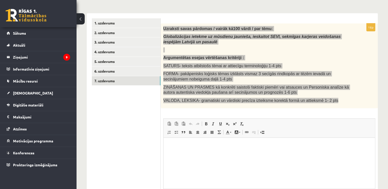
click at [187, 142] on html at bounding box center [270, 146] width 212 height 16
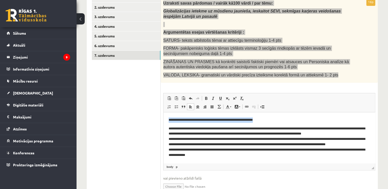
drag, startPoint x: 266, startPoint y: 118, endPoint x: 150, endPoint y: 119, distance: 115.7
click at [164, 119] on html "**********" at bounding box center [270, 143] width 212 height 61
click at [207, 99] on span at bounding box center [206, 99] width 4 height 4
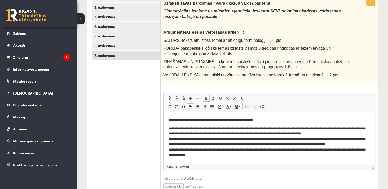
click at [126, 127] on ul "1. uzdevums 2. uzdevums 3. uzdevums 4. uzdevums 5. uzdevums 6. uzdevums 7. uzde…" at bounding box center [126, 96] width 69 height 207
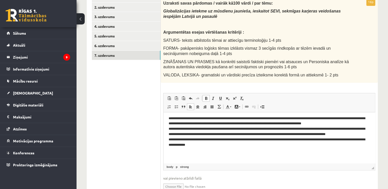
click at [221, 134] on p "**********" at bounding box center [268, 137] width 198 height 42
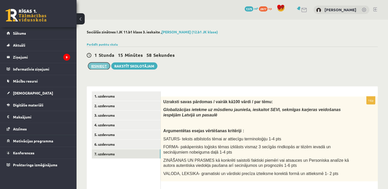
click at [97, 66] on button "Iesniegt" at bounding box center [99, 66] width 22 height 7
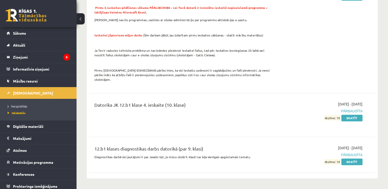
scroll to position [740, 0]
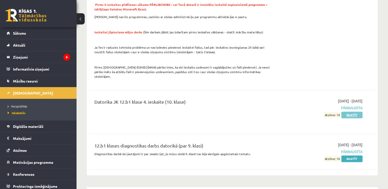
click at [352, 112] on link "Skatīt" at bounding box center [352, 115] width 21 height 7
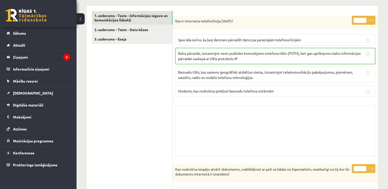
scroll to position [26, 0]
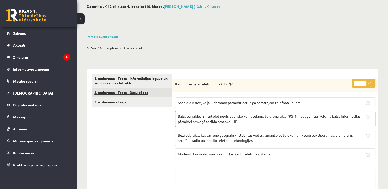
click at [149, 89] on link "2. uzdevums - Tests - Datu bāzes" at bounding box center [132, 92] width 80 height 9
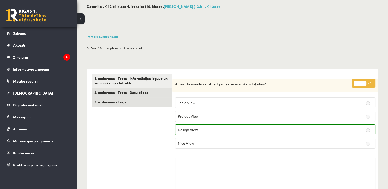
click at [144, 104] on link "3. uzdevums - Eseja" at bounding box center [132, 102] width 80 height 9
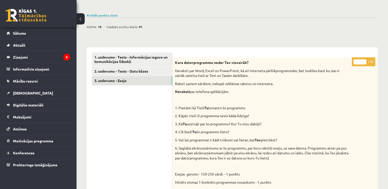
scroll to position [41, 0]
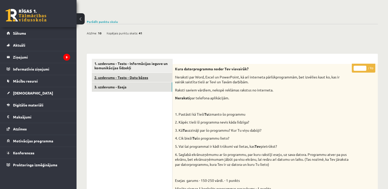
click at [127, 78] on link "2. uzdevums - Tests - Datu bāzes" at bounding box center [132, 77] width 80 height 9
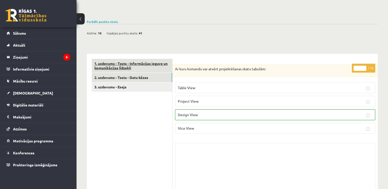
click at [143, 70] on link "1. uzdevums - Tests - Informācijas ieguve un komunikācijas līdzekļi" at bounding box center [132, 66] width 80 height 14
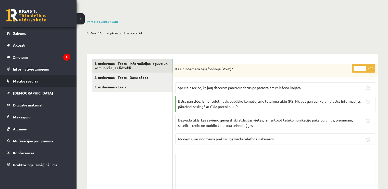
click at [34, 83] on link "Mācību resursi" at bounding box center [39, 81] width 64 height 12
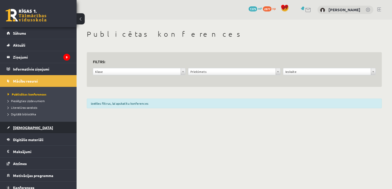
click at [34, 129] on link "[DEMOGRAPHIC_DATA]" at bounding box center [39, 128] width 64 height 12
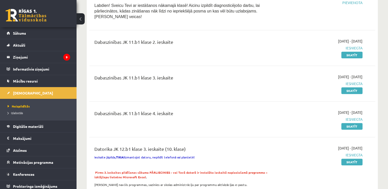
scroll to position [179, 0]
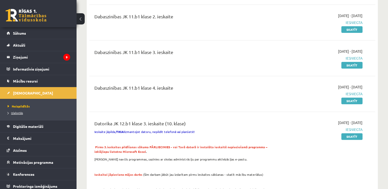
click at [18, 113] on span "Izlabotās" at bounding box center [15, 113] width 15 height 4
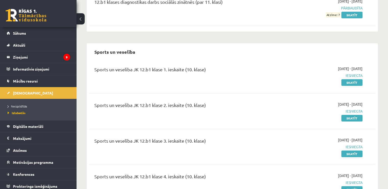
scroll to position [1887, 0]
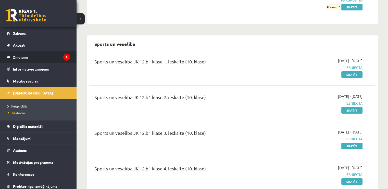
click at [28, 58] on legend "Ziņojumi 9" at bounding box center [41, 57] width 57 height 12
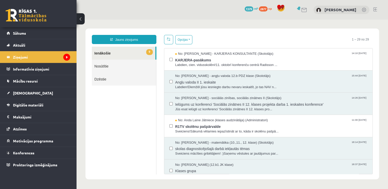
click at [120, 68] on link "Nosūtītie" at bounding box center [124, 66] width 64 height 13
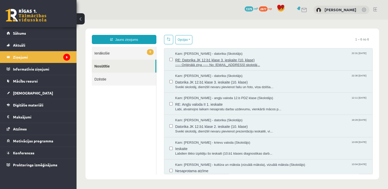
click at [297, 58] on span "RE: Datorika JK 12.b1 klase 3. ieskaite (10. klase)" at bounding box center [271, 59] width 192 height 6
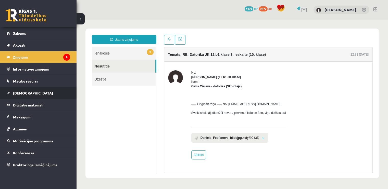
click at [30, 91] on link "[DEMOGRAPHIC_DATA]" at bounding box center [39, 93] width 64 height 12
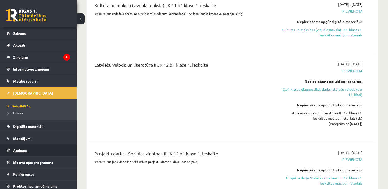
scroll to position [460, 0]
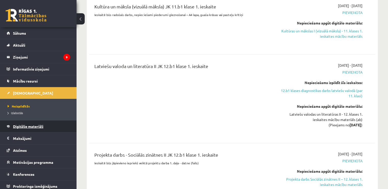
click at [34, 131] on link "Digitālie materiāli" at bounding box center [39, 127] width 64 height 12
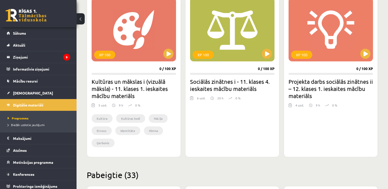
scroll to position [128, 0]
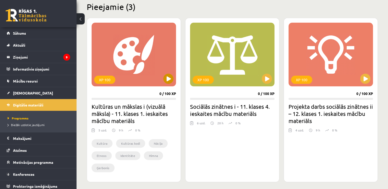
click at [128, 60] on div "XP 100" at bounding box center [134, 55] width 85 height 64
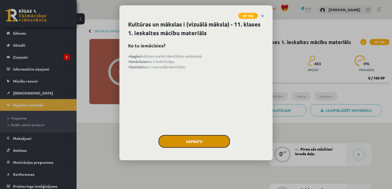
click at [207, 138] on button "Sapratu" at bounding box center [194, 141] width 71 height 13
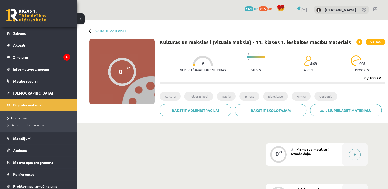
click at [357, 157] on button at bounding box center [355, 155] width 12 height 12
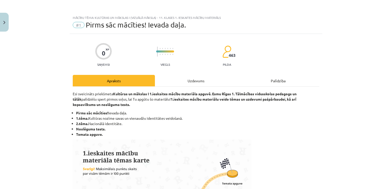
click at [184, 81] on div "Uzdevums" at bounding box center [196, 80] width 82 height 11
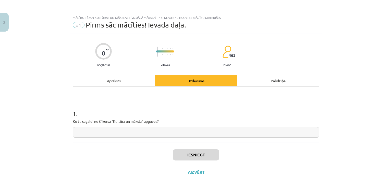
scroll to position [4, 0]
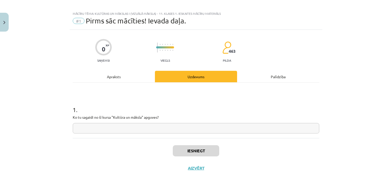
click at [164, 131] on input "text" at bounding box center [196, 128] width 247 height 10
click at [209, 149] on button "Iesniegt" at bounding box center [196, 151] width 46 height 11
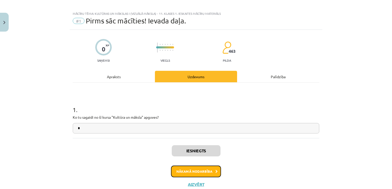
click at [199, 172] on button "Nākamā nodarbība" at bounding box center [196, 172] width 50 height 12
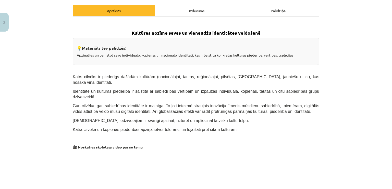
scroll to position [166, 0]
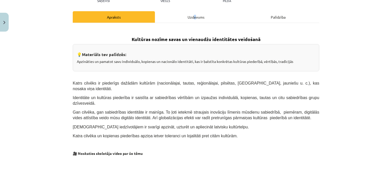
click at [192, 16] on div "Uzdevums" at bounding box center [196, 16] width 82 height 11
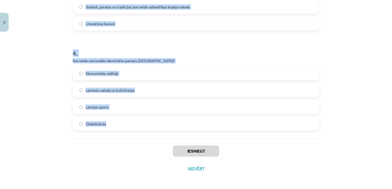
scroll to position [362, 0]
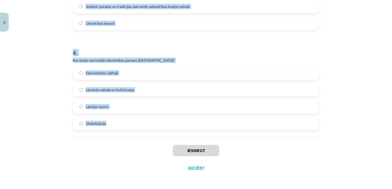
drag, startPoint x: 64, startPoint y: 99, endPoint x: 114, endPoint y: 121, distance: 54.8
click at [114, 121] on div "Mācību tēma: Kultūras un mākslas i (vizuālā māksla) - 11. klases 1. ieskaites m…" at bounding box center [196, 94] width 392 height 189
copy form "1 . Kāds ir Latvijas valsts uzdevums saskaņā ar Latvijas Satversmi? Garantēt la…"
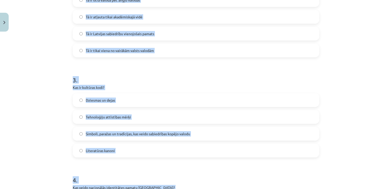
click at [32, 74] on div "Mācību tēma: Kultūras un mākslas i (vizuālā māksla) - 11. klases 1. ieskaites m…" at bounding box center [196, 94] width 392 height 189
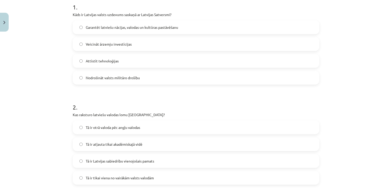
click at [118, 29] on span "Garantēt latviešu nācijas, valodas un kultūras pastāvēšanu" at bounding box center [132, 27] width 92 height 5
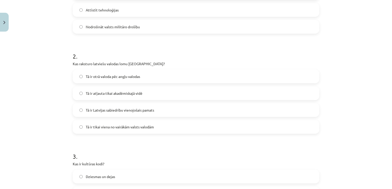
click at [151, 113] on label "Tā ir Latvijas sabiedrību vienojošais pamats" at bounding box center [196, 110] width 246 height 13
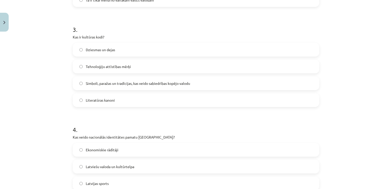
scroll to position [286, 0]
click at [175, 85] on span "Simboli, paražas un tradīcijas, kas veido sabiedrības kopējo valodu" at bounding box center [138, 82] width 104 height 5
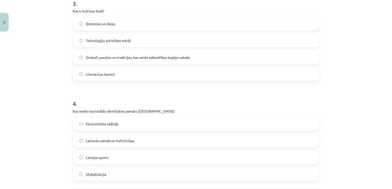
click at [140, 141] on label "Latviešu valoda un kultūrtelpa" at bounding box center [196, 141] width 246 height 13
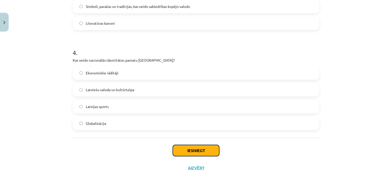
click at [199, 145] on button "Iesniegt" at bounding box center [196, 150] width 46 height 11
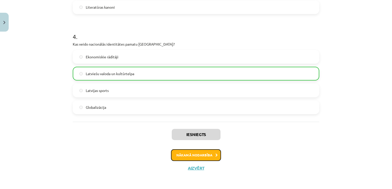
click at [187, 152] on button "Nākamā nodarbība" at bounding box center [196, 156] width 50 height 12
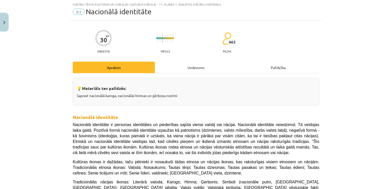
scroll to position [13, 0]
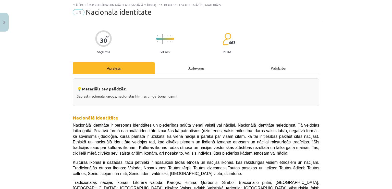
click at [190, 64] on div "Uzdevums" at bounding box center [196, 67] width 82 height 11
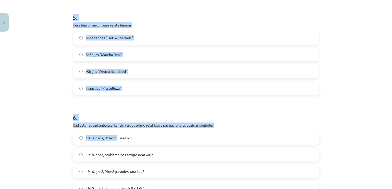
scroll to position [563, 0]
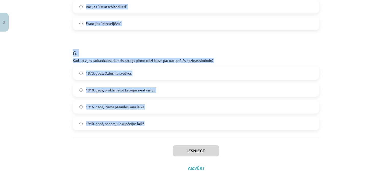
drag, startPoint x: 66, startPoint y: 99, endPoint x: 157, endPoint y: 128, distance: 95.0
click at [157, 128] on div "Mācību tēma: Kultūras un mākslas i (vizuālā māksla) - 11. klases 1. ieskaites m…" at bounding box center [196, 94] width 392 height 189
copy form "1 . Kad Latvijas himna "Dievs, svētī Latviju!" tika oficiāli apstiprināta kā va…"
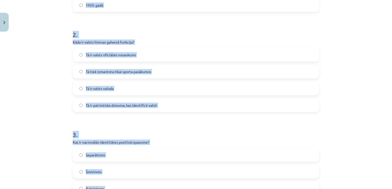
click at [24, 82] on div "Mācību tēma: Kultūras un mākslas i (vizuālā māksla) - 11. klases 1. ieskaites m…" at bounding box center [196, 94] width 392 height 189
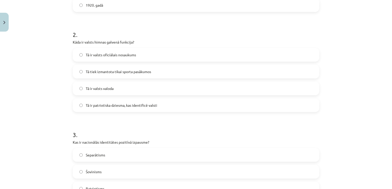
scroll to position [103, 0]
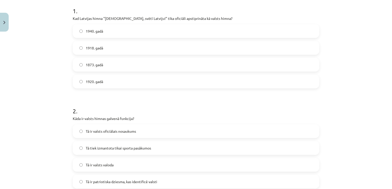
click at [103, 80] on label "1920. gadā" at bounding box center [196, 81] width 246 height 13
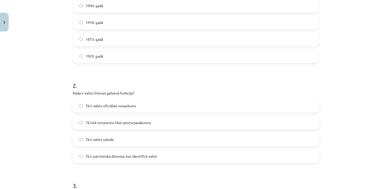
click at [147, 157] on span "Tā ir patriotiska dziesma, kas identificē valsti" at bounding box center [121, 156] width 71 height 5
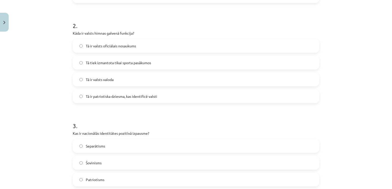
scroll to position [231, 0]
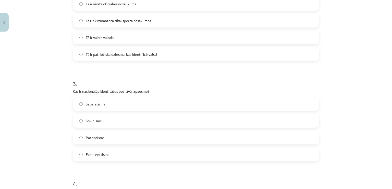
click at [104, 139] on label "Patriotisms" at bounding box center [196, 137] width 246 height 13
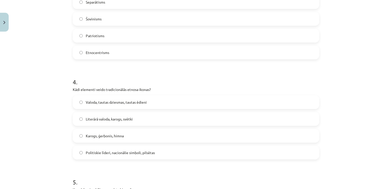
click at [108, 97] on label "Valoda, tautas dziesmas, tautas ēdieni" at bounding box center [196, 102] width 246 height 13
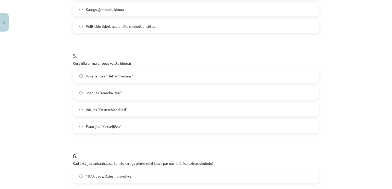
scroll to position [461, 0]
click at [122, 79] on label "Nīderlandes "Het Wilhelmus"" at bounding box center [196, 75] width 246 height 13
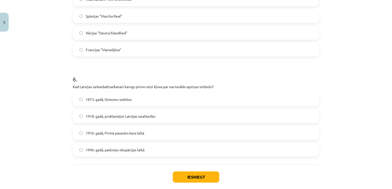
scroll to position [537, 0]
click at [115, 101] on span "1873. gadā, Dziesmu svētkos" at bounding box center [109, 98] width 46 height 5
click at [210, 175] on button "Iesniegt" at bounding box center [196, 176] width 46 height 11
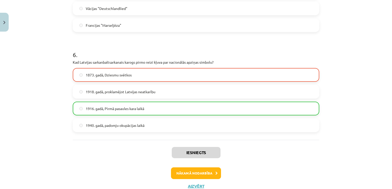
scroll to position [579, 0]
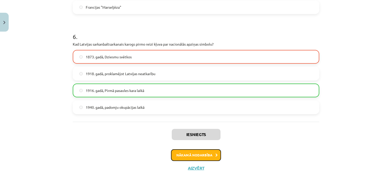
click at [185, 157] on button "Nākamā nodarbība" at bounding box center [196, 156] width 50 height 12
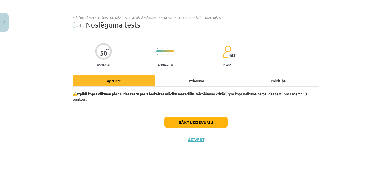
scroll to position [0, 0]
click at [191, 81] on div "Uzdevums" at bounding box center [196, 80] width 82 height 11
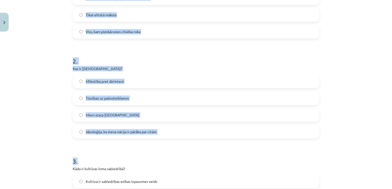
drag, startPoint x: 62, startPoint y: 120, endPoint x: 146, endPoint y: 160, distance: 92.9
click at [146, 160] on div "Mācību tēma: Kultūras un mākslas i (vizuālā māksla) - 11. klases 1. ieskaites m…" at bounding box center [196, 94] width 392 height 189
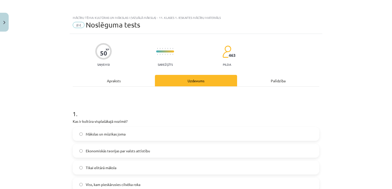
click at [66, 116] on div "Mācību tēma: Kultūras un mākslas i (vizuālā māksla) - 11. klases 1. ieskaites m…" at bounding box center [196, 94] width 392 height 189
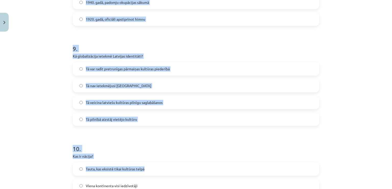
scroll to position [964, 0]
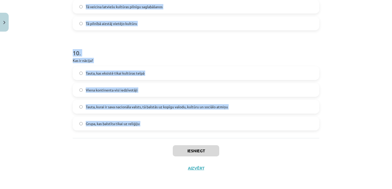
drag, startPoint x: 67, startPoint y: 111, endPoint x: 144, endPoint y: 148, distance: 85.1
copy form "1 . Kas ir kultūra visplašākajā nozīmē? Mākslas un mūzikas joma Ekonomiskās teo…"
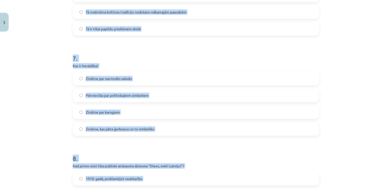
click at [51, 121] on div "Mācību tēma: Kultūras un mākslas i (vizuālā māksla) - 11. klases 1. ieskaites m…" at bounding box center [196, 94] width 392 height 189
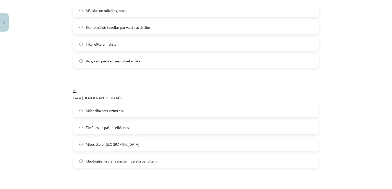
scroll to position [96, 0]
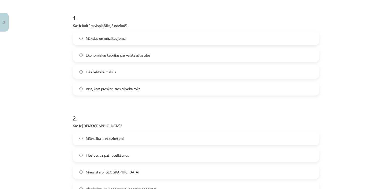
click at [107, 91] on span "Viss, kam pieskārusies cilvēka roka" at bounding box center [113, 88] width 55 height 5
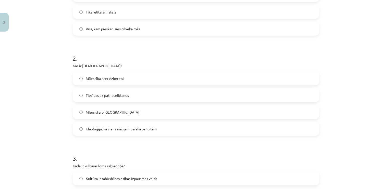
scroll to position [173, 0]
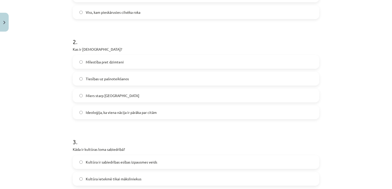
click at [99, 110] on span "Ideoloģija, ka viena nācija ir pārāka par citām" at bounding box center [121, 112] width 71 height 5
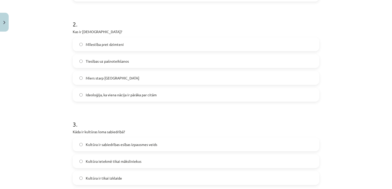
scroll to position [275, 0]
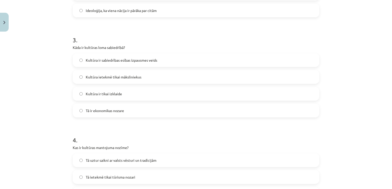
click at [111, 59] on span "Kultūra ir sabiedrības esības izpausmes veids" at bounding box center [121, 60] width 71 height 5
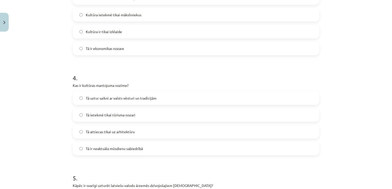
scroll to position [377, 0]
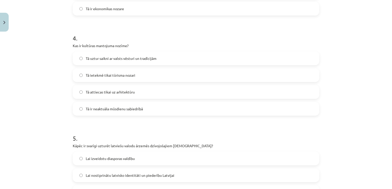
click at [125, 57] on span "Tā uztur saikni ar valsts vēsturi un tradīcijām" at bounding box center [121, 58] width 71 height 5
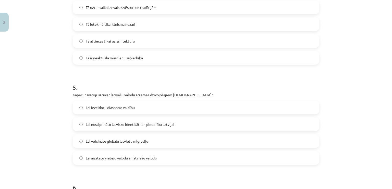
click at [165, 123] on span "Lai nostiprinātu latvisko identitāti un piederību Latvijai" at bounding box center [130, 124] width 89 height 5
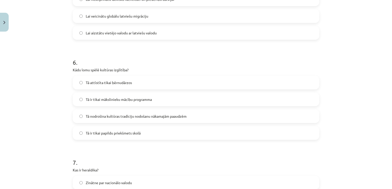
scroll to position [581, 0]
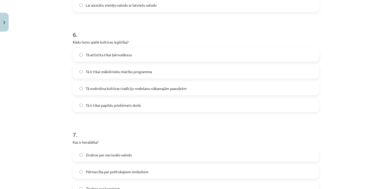
click at [153, 89] on span "Tā nodrošina kultūras tradīciju nodošanu nākamajām paaudzēm" at bounding box center [136, 88] width 101 height 5
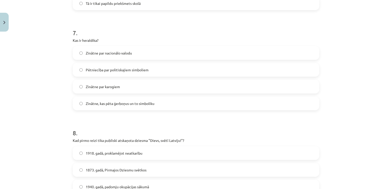
click at [126, 104] on span "Zinātne, kas pēta ģerboņus un to simboliku" at bounding box center [120, 103] width 69 height 5
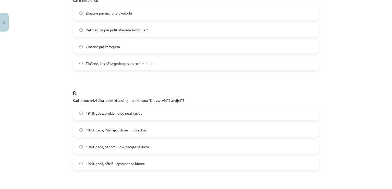
scroll to position [734, 0]
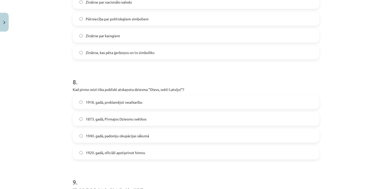
click at [128, 122] on label "1873. gadā, Pirmajos Dziesmu svētkos" at bounding box center [196, 119] width 246 height 13
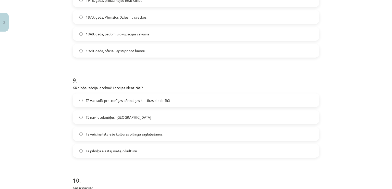
click at [113, 102] on span "Tā var radīt pretrunīgas pārmaiņas kultūras piederībā" at bounding box center [128, 100] width 84 height 5
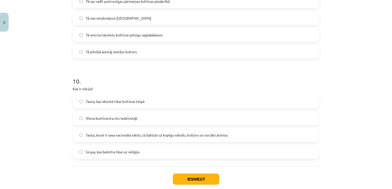
scroll to position [938, 0]
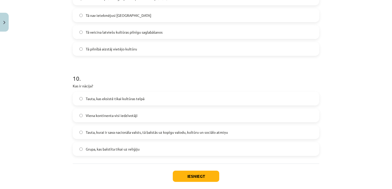
click at [156, 127] on label "Tauta, kurai ir sava nacionāla valsts, tā balstās uz kopīgu valodu, kultūru un …" at bounding box center [196, 132] width 246 height 13
click at [187, 176] on button "Iesniegt" at bounding box center [196, 176] width 46 height 11
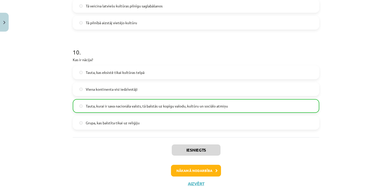
scroll to position [980, 0]
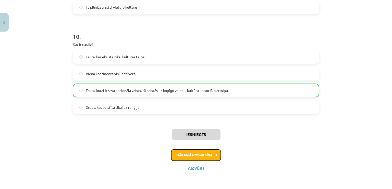
click at [189, 157] on button "Nākamā nodarbība" at bounding box center [196, 156] width 50 height 12
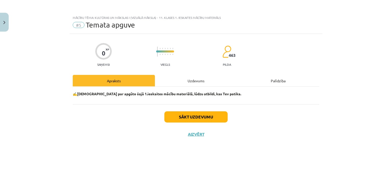
scroll to position [0, 0]
click at [202, 71] on div "0 XP Saņemsi Viegls 463 pilda Apraksts Uzdevums Palīdzība ✍️ Padomā par apgūto …" at bounding box center [196, 105] width 253 height 143
click at [202, 75] on div "0 XP Saņemsi Viegls 463 pilda Apraksts Uzdevums Palīdzība ✍️ Padomā par apgūto …" at bounding box center [196, 105] width 253 height 143
click at [202, 79] on div "Uzdevums" at bounding box center [196, 80] width 82 height 11
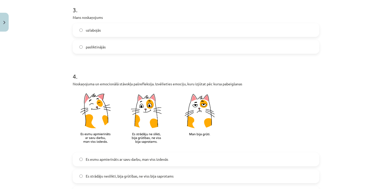
scroll to position [281, 0]
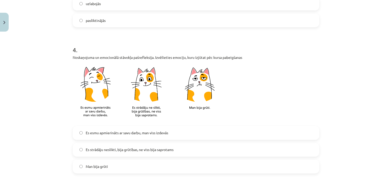
click at [120, 154] on label "Es strādāju neslikti, bija grūtības, ne viss bija saprotams" at bounding box center [196, 150] width 246 height 13
click at [130, 139] on label "Es esmu apmierināts ar savu darbu, man viss izdevās" at bounding box center [196, 133] width 246 height 13
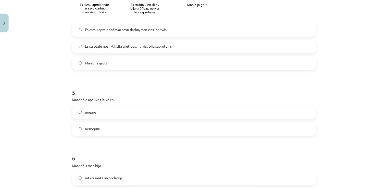
scroll to position [457, 0]
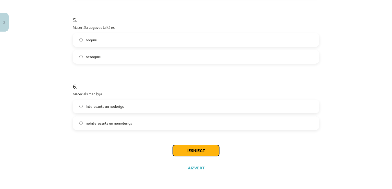
click at [210, 151] on button "Iesniegt" at bounding box center [196, 150] width 46 height 11
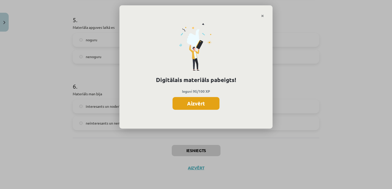
click at [204, 99] on button "Aizvērt" at bounding box center [196, 103] width 47 height 13
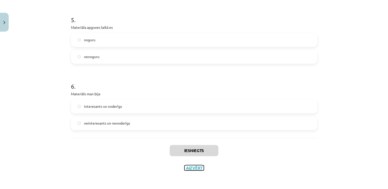
click at [195, 166] on button "Aizvērt" at bounding box center [194, 168] width 19 height 5
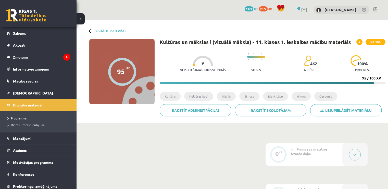
click at [88, 29] on div "Digitālie materiāli 95 XP XP 100 95 / 100 XP Kultūras un mākslas i (vizuālā māk…" at bounding box center [233, 71] width 312 height 103
click at [93, 29] on div "Digitālie materiāli" at bounding box center [107, 31] width 36 height 4
click at [102, 32] on link "Digitālie materiāli" at bounding box center [109, 31] width 31 height 4
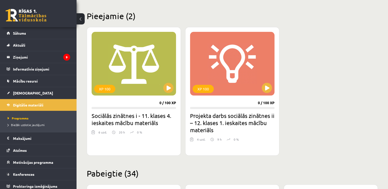
scroll to position [128, 0]
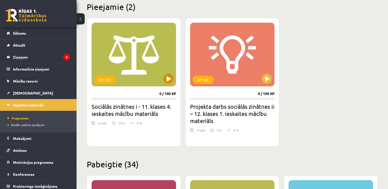
click at [130, 67] on div "XP 100" at bounding box center [134, 55] width 85 height 64
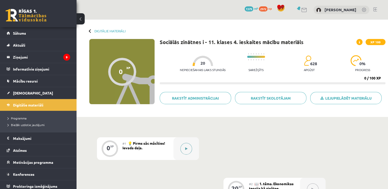
click at [190, 145] on button at bounding box center [186, 149] width 12 height 12
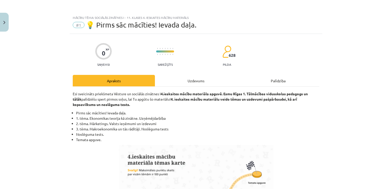
click at [186, 81] on div "Uzdevums" at bounding box center [196, 80] width 82 height 11
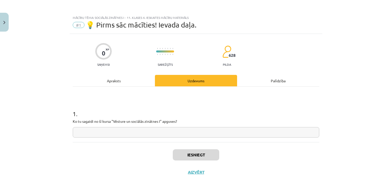
scroll to position [4, 0]
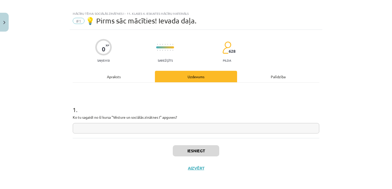
click at [181, 131] on input "text" at bounding box center [196, 128] width 247 height 10
type input "*"
click at [188, 151] on button "Iesniegt" at bounding box center [196, 151] width 46 height 11
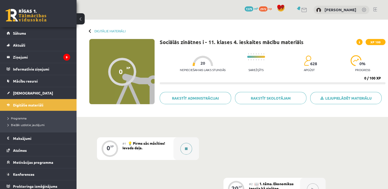
click at [188, 151] on button at bounding box center [186, 149] width 12 height 12
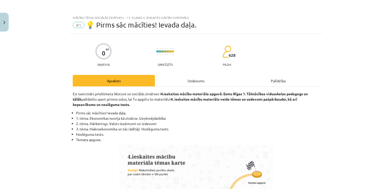
click at [198, 83] on div "Uzdevums" at bounding box center [196, 80] width 82 height 11
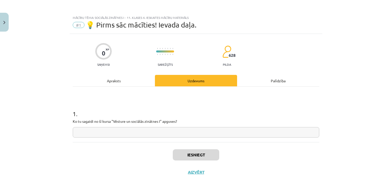
scroll to position [4, 0]
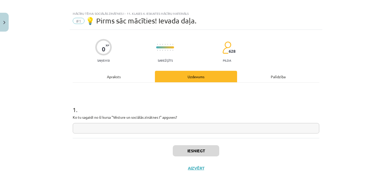
click at [196, 132] on input "text" at bounding box center [196, 128] width 247 height 10
click at [199, 148] on button "Iesniegt" at bounding box center [196, 151] width 46 height 11
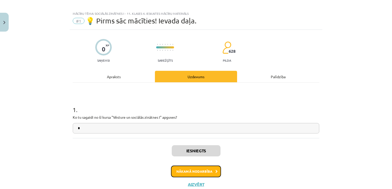
click at [208, 172] on button "Nākamā nodarbība" at bounding box center [196, 172] width 50 height 12
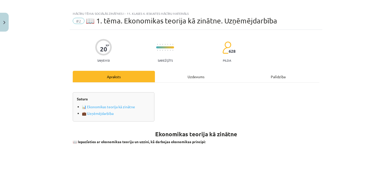
scroll to position [13, 0]
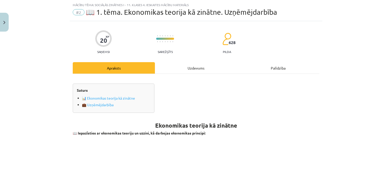
click at [188, 64] on div "Uzdevums" at bounding box center [196, 67] width 82 height 11
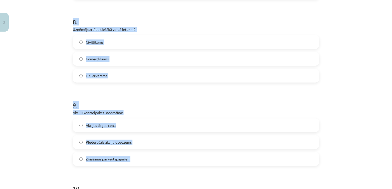
scroll to position [795, 0]
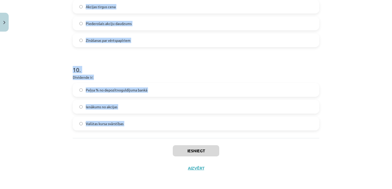
drag, startPoint x: 132, startPoint y: 119, endPoint x: 161, endPoint y: 151, distance: 42.8
click at [161, 151] on div "Mācību tēma: Sociālās zinātnes i - 11. klases 4. ieskaites mācību materiāls #2 …" at bounding box center [196, 94] width 392 height 189
copy form "1 . Loremipsumdolor sitametc ad: Elits doeius temporincid Utlaboree doloremagn …"
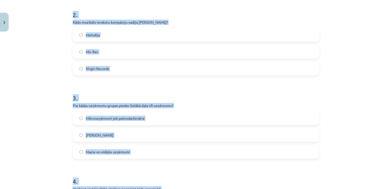
click at [65, 98] on div "Mācību tēma: Sociālās zinātnes i - 11. klases 4. ieskaites mācību materiāls #2 …" at bounding box center [196, 94] width 392 height 189
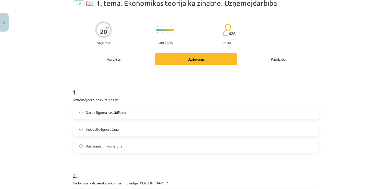
scroll to position [30, 0]
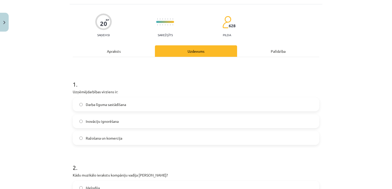
drag, startPoint x: 111, startPoint y: 139, endPoint x: 145, endPoint y: 32, distance: 111.8
click at [111, 138] on span "Ražošana un komercija" at bounding box center [104, 138] width 37 height 5
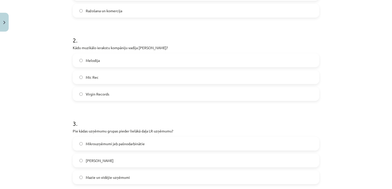
click at [93, 93] on span "Virgin Records" at bounding box center [97, 94] width 23 height 5
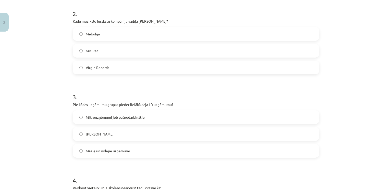
scroll to position [259, 0]
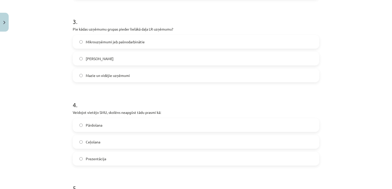
click at [143, 75] on label "Mazie un vidējie uzņēmumi" at bounding box center [196, 75] width 246 height 13
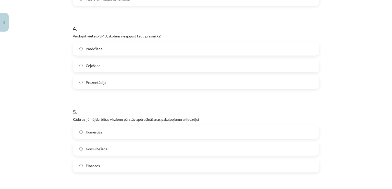
drag, startPoint x: 118, startPoint y: 66, endPoint x: 122, endPoint y: 45, distance: 21.0
click at [118, 65] on label "Ceļošana" at bounding box center [196, 65] width 246 height 13
click at [98, 164] on label "Finanses" at bounding box center [196, 166] width 246 height 13
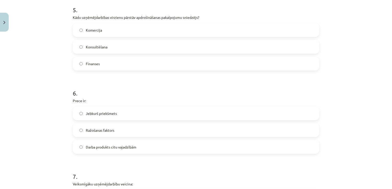
drag, startPoint x: 145, startPoint y: 144, endPoint x: 147, endPoint y: 124, distance: 20.0
click at [144, 143] on label "Darba produkts citu vajadzībām" at bounding box center [196, 147] width 246 height 13
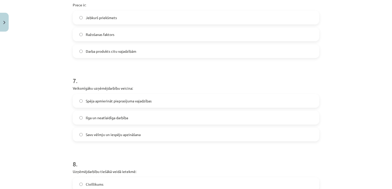
scroll to position [540, 0]
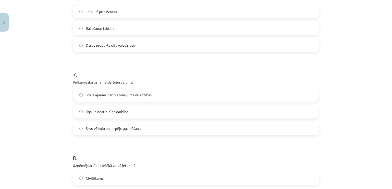
click at [157, 90] on label "Spēja apmierināt pieprasījuma vajadzības" at bounding box center [196, 95] width 246 height 13
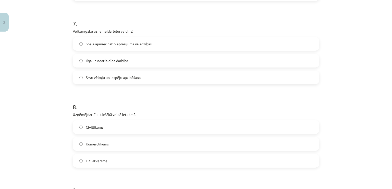
click at [137, 146] on label "Komerclikums" at bounding box center [196, 144] width 246 height 13
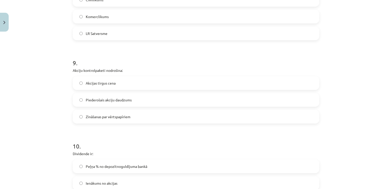
click at [128, 103] on label "Piederošais akciju daudzums" at bounding box center [196, 100] width 246 height 13
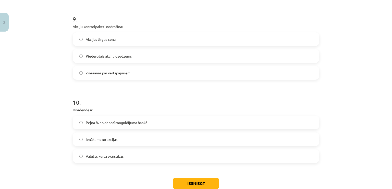
scroll to position [795, 0]
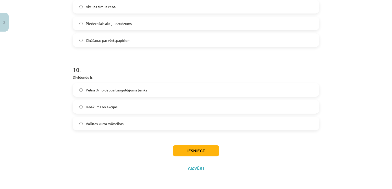
click at [143, 110] on label "Ienākums no akcijas" at bounding box center [196, 107] width 246 height 13
click at [177, 150] on button "Iesniegt" at bounding box center [196, 151] width 46 height 11
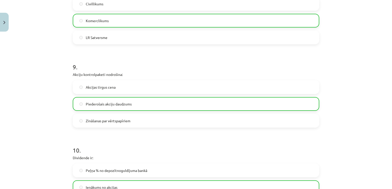
scroll to position [812, 0]
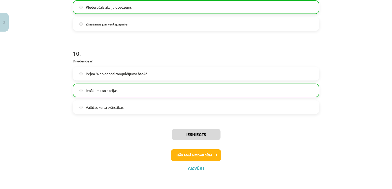
click at [186, 165] on div "Iesniegts Nākamā nodarbība Aizvērt" at bounding box center [196, 148] width 247 height 52
click at [186, 158] on button "Nākamā nodarbība" at bounding box center [196, 156] width 50 height 12
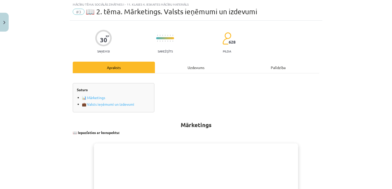
scroll to position [13, 0]
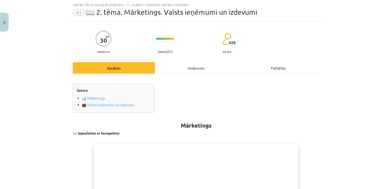
click at [186, 71] on div "Uzdevums" at bounding box center [196, 67] width 82 height 11
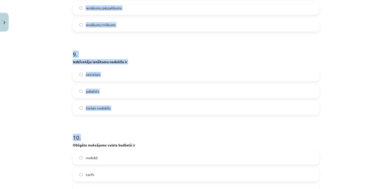
scroll to position [795, 0]
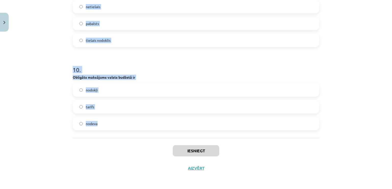
drag, startPoint x: 46, startPoint y: 96, endPoint x: 114, endPoint y: 118, distance: 71.4
click at [114, 118] on div "Mācību tēma: Sociālās zinātnes i - 11. klases 4. ieskaites mācību materiāls #3 …" at bounding box center [196, 94] width 392 height 189
copy form "1 . Akcīzes prece nav tabakas izstrādājumi un rotaslietas degviela un kafija ap…"
click at [82, 66] on h1 "10 ." at bounding box center [196, 65] width 247 height 16
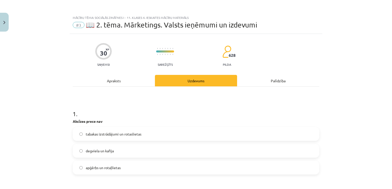
scroll to position [153, 0]
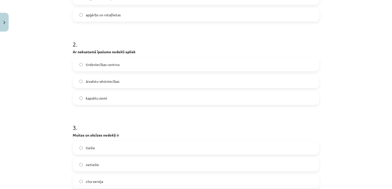
click at [124, 13] on label "apģērbs un rotaļlietas" at bounding box center [196, 14] width 246 height 13
click at [126, 63] on label "tirdzniecības centrus" at bounding box center [196, 64] width 246 height 13
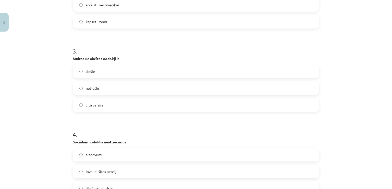
click at [107, 84] on label "netiešie" at bounding box center [196, 88] width 246 height 13
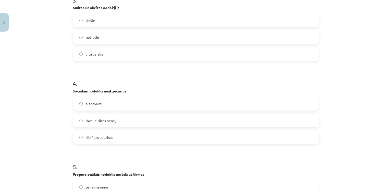
click at [105, 104] on label "aizdevumu" at bounding box center [196, 104] width 246 height 13
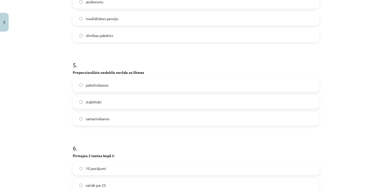
scroll to position [408, 0]
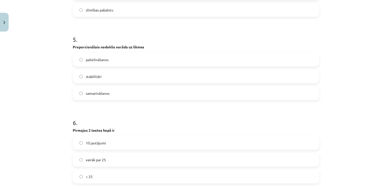
click at [106, 74] on label "stabilitāti" at bounding box center [196, 76] width 246 height 13
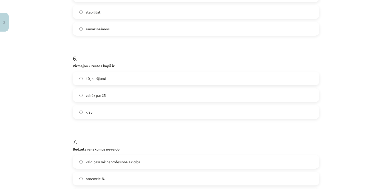
scroll to position [485, 0]
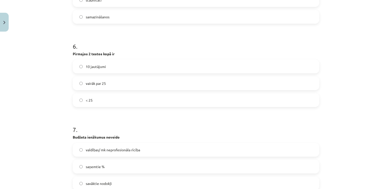
click at [111, 65] on label "10 jautājumi" at bounding box center [196, 66] width 246 height 13
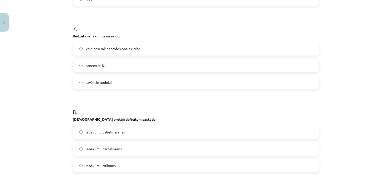
scroll to position [587, 0]
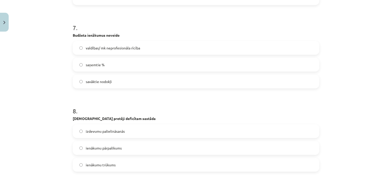
click at [123, 46] on span "valdības/ mk neprofesionāla rīcība" at bounding box center [113, 47] width 54 height 5
click at [133, 144] on label "ienākumu pārpalikums" at bounding box center [196, 148] width 246 height 13
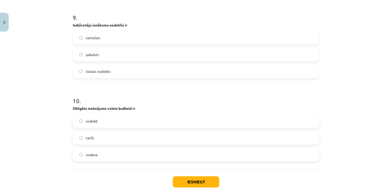
scroll to position [766, 0]
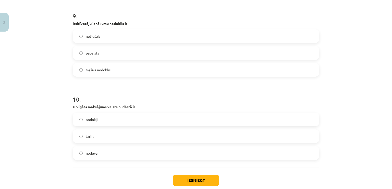
click at [100, 122] on label "nodokļi" at bounding box center [196, 119] width 246 height 13
click at [112, 69] on label "tiešais nodoklis" at bounding box center [196, 70] width 246 height 13
click at [179, 179] on button "Iesniegt" at bounding box center [196, 180] width 46 height 11
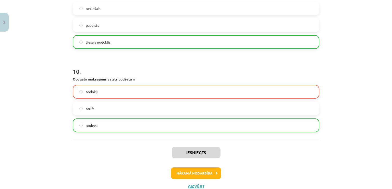
scroll to position [812, 0]
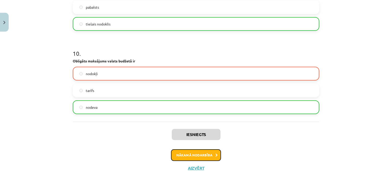
click at [185, 155] on button "Nākamā nodarbība" at bounding box center [196, 156] width 50 height 12
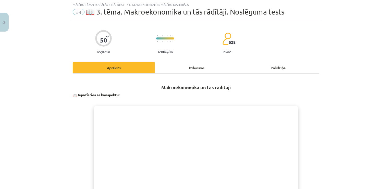
scroll to position [13, 0]
click at [198, 71] on div "Uzdevums" at bounding box center [196, 67] width 82 height 11
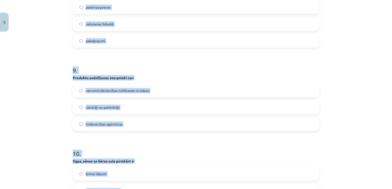
scroll to position [779, 0]
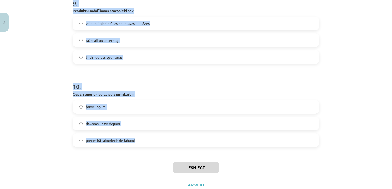
drag, startPoint x: 63, startPoint y: 98, endPoint x: 159, endPoint y: 136, distance: 103.7
click at [159, 136] on div "Mācību tēma: Sociālās zinātnes i - 11. klases 4. ieskaites mācību materiāls #4 …" at bounding box center [196, 94] width 392 height 189
copy form "1 . Biznesa plānam jābūt sarežģītam zinātniskam lietišķam 2 . Reklāma ir saistī…"
click at [43, 83] on div "Mācību tēma: Sociālās zinātnes i - 11. klases 4. ieskaites mācību materiāls #4 …" at bounding box center [196, 94] width 392 height 189
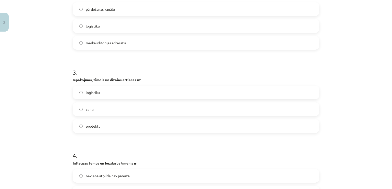
scroll to position [166, 0]
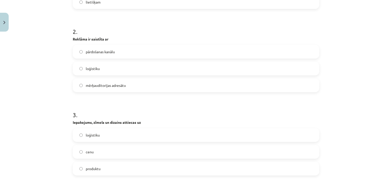
click at [114, 65] on label "loģistiku" at bounding box center [196, 68] width 246 height 13
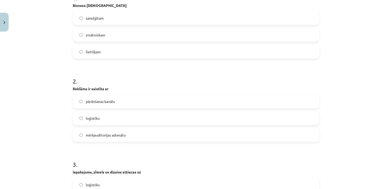
scroll to position [115, 0]
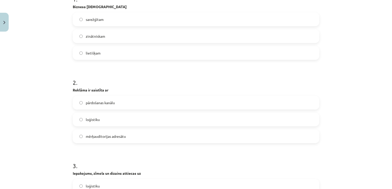
drag, startPoint x: 114, startPoint y: 47, endPoint x: 114, endPoint y: 14, distance: 32.9
click at [114, 47] on label "lietišķam" at bounding box center [196, 53] width 246 height 13
click at [125, 136] on label "mērķauditorijas adresātu" at bounding box center [196, 136] width 246 height 13
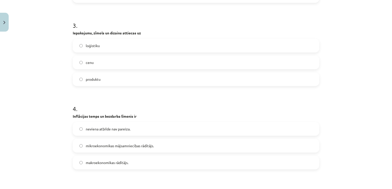
scroll to position [268, 0]
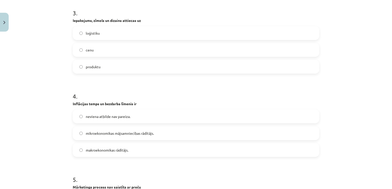
click at [109, 66] on label "produktu" at bounding box center [196, 67] width 246 height 13
click at [144, 135] on span "mikroekonomikas mājsamniecības rādītājs." at bounding box center [120, 133] width 68 height 5
click at [119, 147] on label "makroekonomikas rādītājs." at bounding box center [196, 150] width 246 height 13
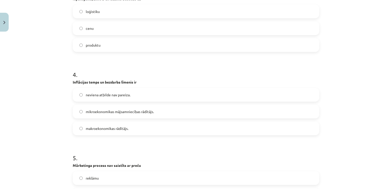
scroll to position [345, 0]
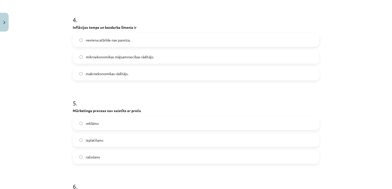
click at [114, 160] on label "ražošanu" at bounding box center [196, 157] width 246 height 13
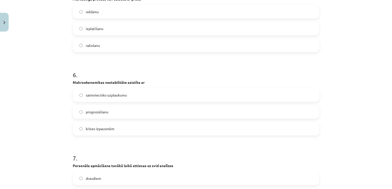
scroll to position [472, 0]
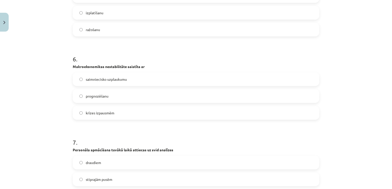
click at [113, 112] on label "krīzes izpausmēm" at bounding box center [196, 113] width 246 height 13
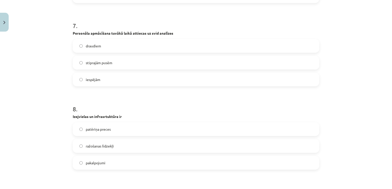
scroll to position [600, 0]
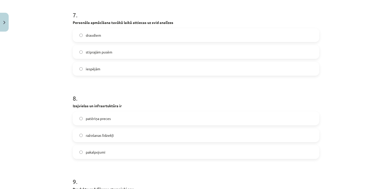
click at [108, 52] on span "stiprajām pusēm" at bounding box center [99, 52] width 27 height 5
click at [110, 136] on span "ražošanas līdzekļi" at bounding box center [100, 135] width 28 height 5
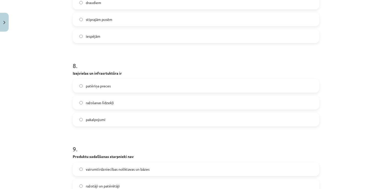
scroll to position [702, 0]
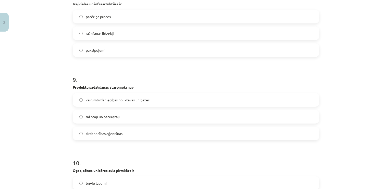
click at [129, 120] on label "ražotāji un patērētāji" at bounding box center [196, 117] width 246 height 13
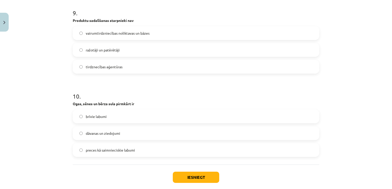
scroll to position [779, 0]
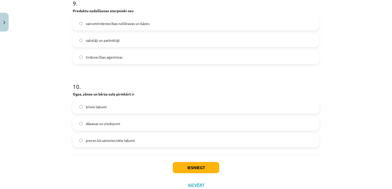
click at [125, 108] on label "brīvie labumi" at bounding box center [196, 107] width 246 height 13
click at [173, 164] on button "Iesniegt" at bounding box center [196, 167] width 46 height 11
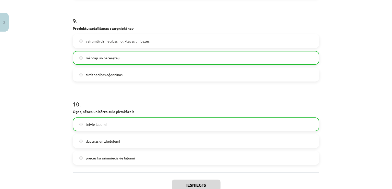
scroll to position [791, 0]
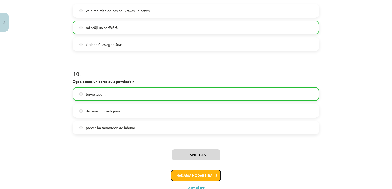
click at [190, 174] on button "Nākamā nodarbība" at bounding box center [196, 176] width 50 height 12
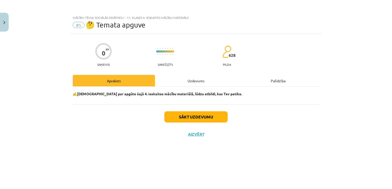
click at [195, 82] on div "Uzdevums" at bounding box center [196, 80] width 82 height 11
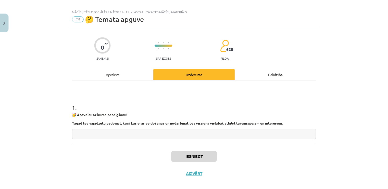
scroll to position [13, 0]
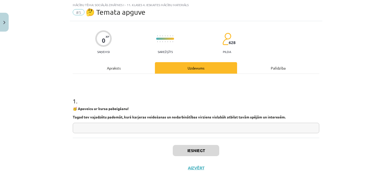
click at [173, 130] on input "text" at bounding box center [196, 128] width 247 height 10
click at [189, 154] on button "Iesniegt" at bounding box center [196, 150] width 46 height 11
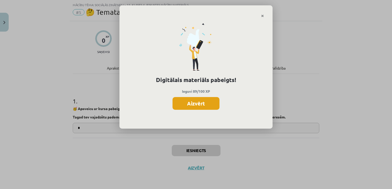
click at [196, 101] on button "Aizvērt" at bounding box center [196, 103] width 47 height 13
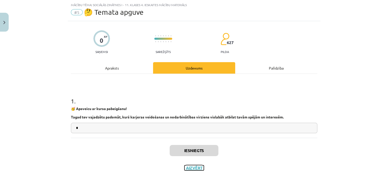
click at [189, 169] on button "Aizvērt" at bounding box center [194, 168] width 19 height 5
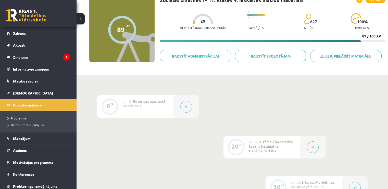
scroll to position [51, 0]
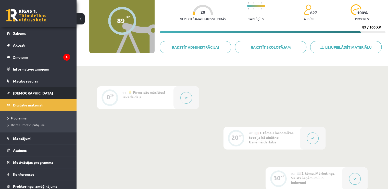
click at [31, 92] on link "[DEMOGRAPHIC_DATA]" at bounding box center [39, 93] width 64 height 12
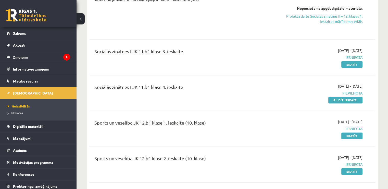
scroll to position [613, 0]
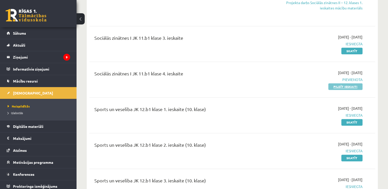
click at [338, 83] on link "Pildīt ieskaiti" at bounding box center [346, 86] width 34 height 7
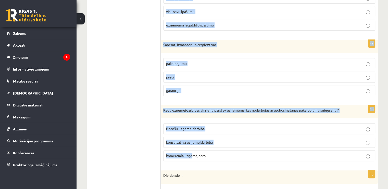
scroll to position [243, 0]
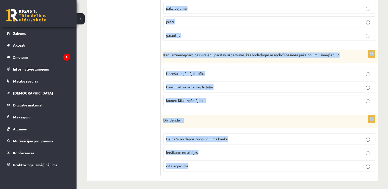
drag, startPoint x: 163, startPoint y: 101, endPoint x: 228, endPoint y: 164, distance: 90.6
click at [228, 164] on form "1p Veiksmīgu uzņēmējdarbību veicina spēja apmierināt pieprasījuma vajadzības vē…" at bounding box center [269, 12] width 207 height 328
copy form "Veiksmīgu uzņēmējdarbību veicina spēja apmierināt pieprasījuma vajadzības vēlme…"
click at [133, 55] on ul "1. uzdevums 2. uzdevums 3. uzdevums 4. uzdevums 5. uzdevums 6. uzdevums 7. uzde…" at bounding box center [126, 12] width 69 height 328
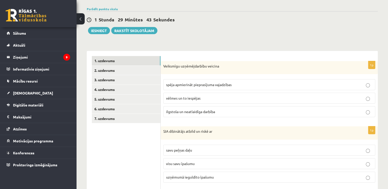
scroll to position [0, 0]
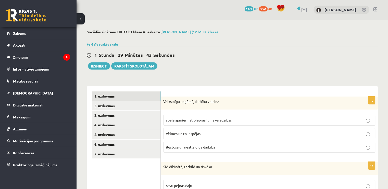
click at [221, 122] on span "spēja apmierināt pieprasījuma vajadzības" at bounding box center [199, 120] width 66 height 5
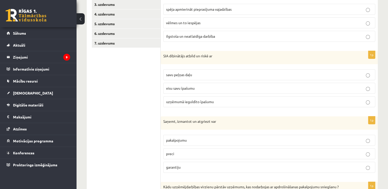
scroll to position [102, 0]
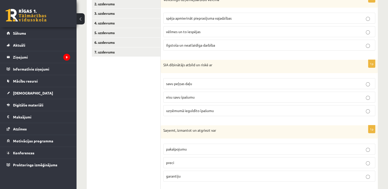
click at [199, 109] on span "uzņēmumā ieguldīto īpašumu" at bounding box center [190, 111] width 48 height 5
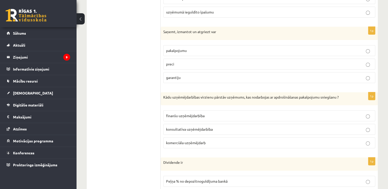
scroll to position [204, 0]
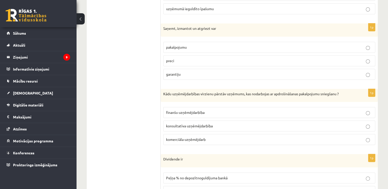
click at [178, 50] on label "pakalpojumu" at bounding box center [269, 47] width 212 height 11
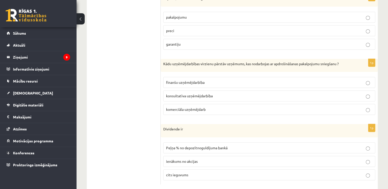
scroll to position [243, 0]
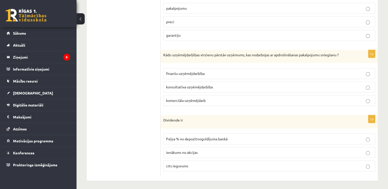
click at [194, 71] on p "finanšu uzņēmējdarbība" at bounding box center [269, 73] width 207 height 5
click at [193, 155] on label "ienākums no akcijas" at bounding box center [269, 152] width 212 height 11
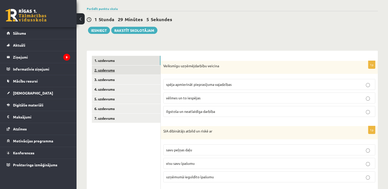
scroll to position [0, 0]
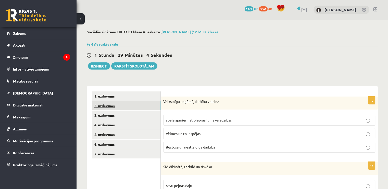
click at [119, 105] on link "2. uzdevums" at bounding box center [126, 105] width 69 height 9
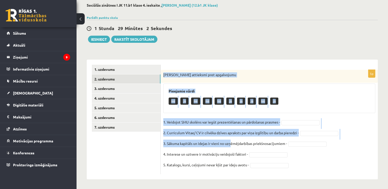
scroll to position [27, 0]
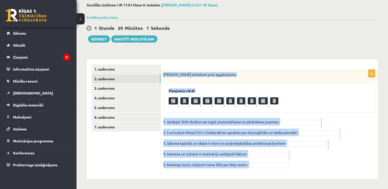
drag, startPoint x: 163, startPoint y: 100, endPoint x: 267, endPoint y: 166, distance: 122.3
click at [267, 166] on div "5p Izsaki attieksmi pret apgalvojumu Pieejamie vārdi Nē Jā Nē Nē Nē Jā Jā Jā Nē…" at bounding box center [269, 122] width 217 height 105
copy div "[PERSON_NAME] attieksmi pret apgalvojumu Pieejamie vārdi Nē Jā Nē Nē Nē Jā Jā J…"
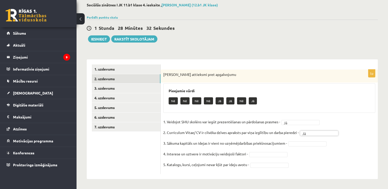
click at [281, 157] on fieldset "1. Veidojot SMU skolēns var iegūt prezentēšanas un pārdošanas prasmes - Jā ** 2…" at bounding box center [269, 145] width 212 height 54
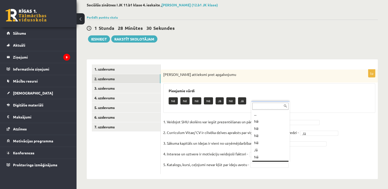
scroll to position [6, 0]
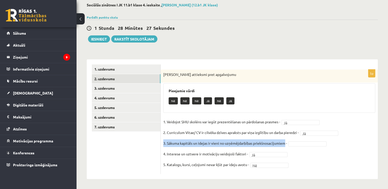
drag, startPoint x: 163, startPoint y: 143, endPoint x: 286, endPoint y: 144, distance: 122.8
click at [286, 144] on div "5p Izsaki attieksmi pret apgalvojumu Pieejamie vārdi Nē Nē Nē Jā Nē Jā 1. Veido…" at bounding box center [269, 122] width 217 height 105
copy p "3. Sākuma kapitāls un idejas ir vieni no uzņēmējdarbības priekšnosacījumiem"
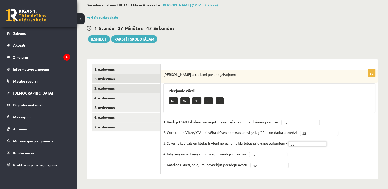
click at [123, 90] on link "3. uzdevums" at bounding box center [126, 88] width 69 height 9
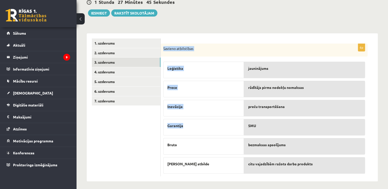
scroll to position [55, 0]
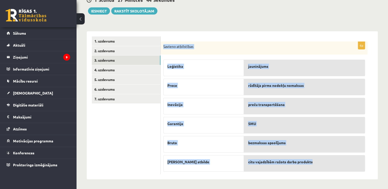
drag, startPoint x: 164, startPoint y: 74, endPoint x: 318, endPoint y: 166, distance: 179.4
click at [318, 166] on div "6p Savieno atbilstības Loģistika Prece Inovācija [GEOGRAPHIC_DATA] [GEOGRAPHIC_…" at bounding box center [264, 108] width 207 height 133
copy div "Savieno atbilstības Loģistika Prece Inovācija Garantija Bruto Lieka atbilde jau…"
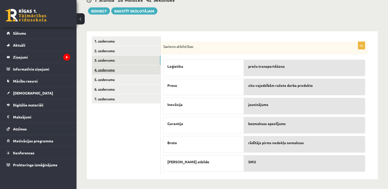
click at [106, 70] on link "4. uzdevums" at bounding box center [126, 69] width 69 height 9
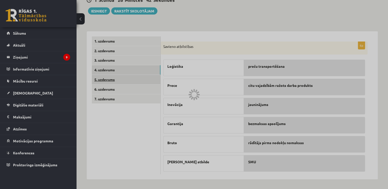
scroll to position [17, 0]
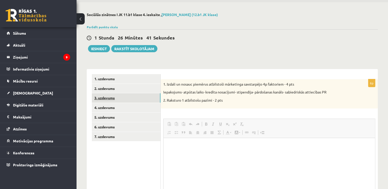
click at [116, 98] on link "3. uzdevums" at bounding box center [126, 97] width 69 height 9
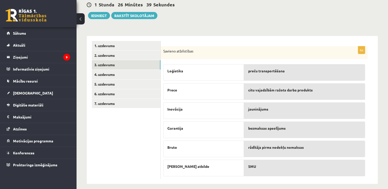
scroll to position [55, 0]
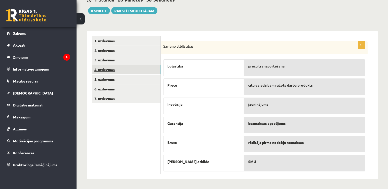
click at [105, 67] on link "4. uzdevums" at bounding box center [126, 69] width 69 height 9
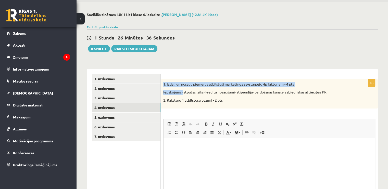
scroll to position [0, 0]
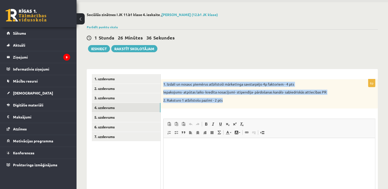
drag, startPoint x: 163, startPoint y: 83, endPoint x: 229, endPoint y: 102, distance: 68.1
click at [229, 102] on div "1. Izdali un nosauc piemērus atbilstoši mārketinga savstarpējo 4p faktoriem - 4…" at bounding box center [269, 93] width 217 height 29
copy div "1. Izdali un nosauc piemērus atbilstoši mārketinga savstarpējo 4p faktoriem - 4…"
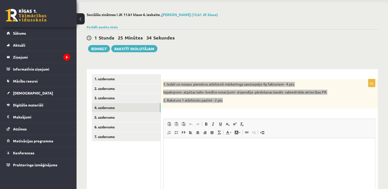
click at [182, 145] on p "Визуальный текстовый редактор, wiswyg-editor-user-answer-47434055595860" at bounding box center [269, 145] width 201 height 5
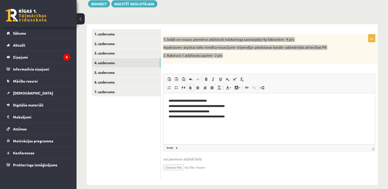
scroll to position [68, 0]
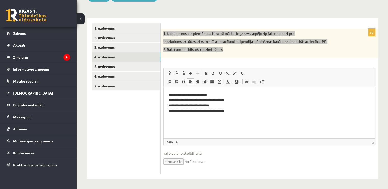
click at [201, 119] on html "**********" at bounding box center [270, 102] width 212 height 31
click at [254, 113] on p "**********" at bounding box center [270, 102] width 202 height 21
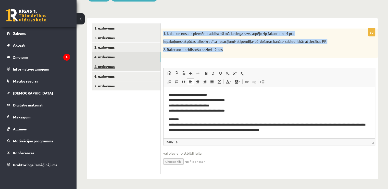
click at [107, 69] on link "5. uzdevums" at bounding box center [126, 66] width 69 height 9
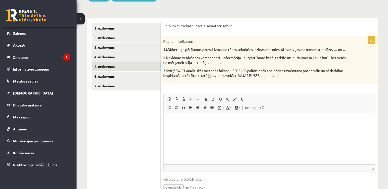
scroll to position [0, 0]
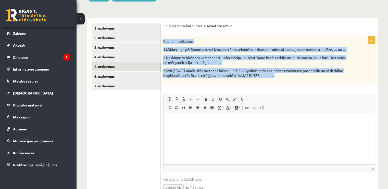
drag, startPoint x: 163, startPoint y: 41, endPoint x: 284, endPoint y: 77, distance: 126.2
click at [284, 77] on div "Papildini teikumus 1.Mārketinga pētījumos parasti izmanto tādas sekojošas izziņ…" at bounding box center [269, 60] width 217 height 47
copy div "Papildini teikumus 1.Mārketinga pētījumos parasti izmanto tādas sekojošas izziņ…"
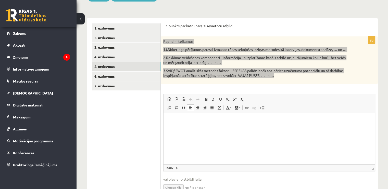
click at [181, 125] on html at bounding box center [270, 122] width 212 height 16
click at [181, 120] on p "**" at bounding box center [270, 121] width 202 height 5
drag, startPoint x: 213, startPoint y: 121, endPoint x: 172, endPoint y: 121, distance: 40.8
click at [172, 121] on p "**********" at bounding box center [270, 121] width 202 height 5
click at [192, 131] on p "**" at bounding box center [270, 129] width 202 height 5
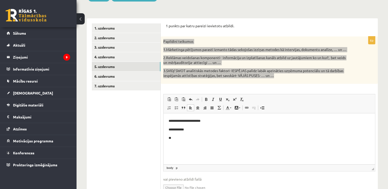
click at [188, 135] on body "**********" at bounding box center [269, 130] width 201 height 22
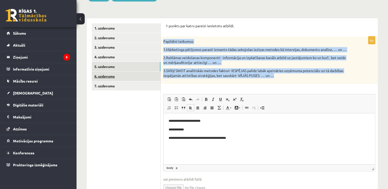
click at [126, 72] on link "6. uzdevums" at bounding box center [126, 76] width 69 height 9
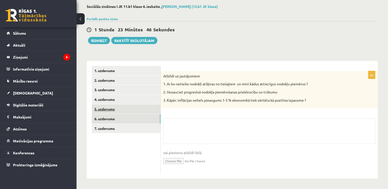
scroll to position [68, 0]
click at [126, 109] on ul "1. uzdevums 2. uzdevums 3. uzdevums 4. uzdevums 5. uzdevums 6. uzdevums 7. uzde…" at bounding box center [126, 120] width 69 height 108
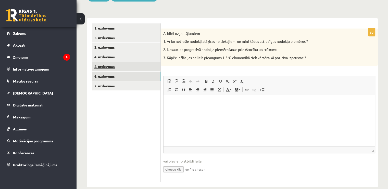
scroll to position [0, 0]
click at [121, 68] on link "5. uzdevums" at bounding box center [126, 66] width 69 height 9
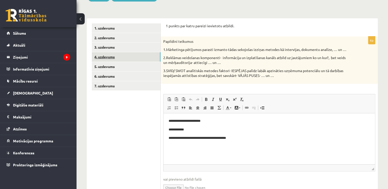
click at [112, 59] on link "4. uzdevums" at bounding box center [126, 56] width 69 height 9
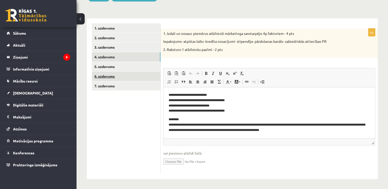
click at [107, 78] on link "6. uzdevums" at bounding box center [126, 76] width 69 height 9
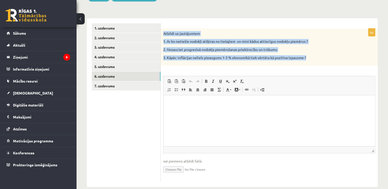
drag, startPoint x: 164, startPoint y: 32, endPoint x: 315, endPoint y: 57, distance: 152.6
click at [315, 57] on div "Atbildi uz jautājumiem 1. Ar ko netiešie nodokļi atšķiras no tiešajiem un mini …" at bounding box center [269, 47] width 217 height 37
copy div "Atbildi uz jautājumiem 1. Ar ko netiešie nodokļi atšķiras no tiešajiem un mini …"
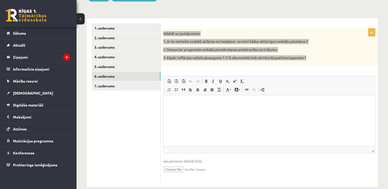
click at [193, 104] on p "Визуальный текстовый редактор, wiswyg-editor-user-answer-47433806907980" at bounding box center [269, 103] width 201 height 5
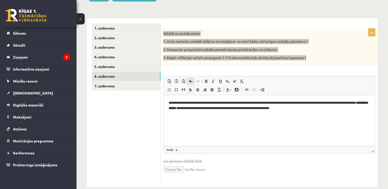
click at [190, 80] on span at bounding box center [191, 81] width 4 height 4
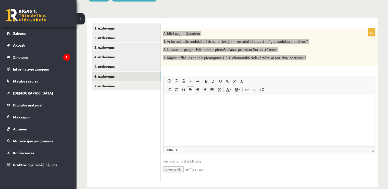
paste body "Визуальный текстовый редактор, wiswyg-editor-user-answer-47433806907980"
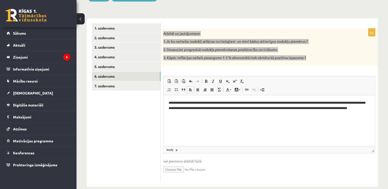
click at [169, 103] on p "**********" at bounding box center [270, 109] width 202 height 16
click at [171, 122] on html "**********" at bounding box center [270, 108] width 212 height 26
click at [224, 113] on p "**********" at bounding box center [270, 109] width 202 height 16
click at [181, 123] on p "**" at bounding box center [270, 122] width 202 height 5
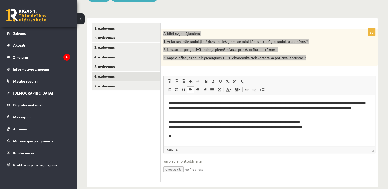
click at [177, 137] on p "**" at bounding box center [270, 136] width 202 height 5
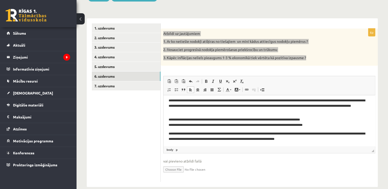
scroll to position [3, 0]
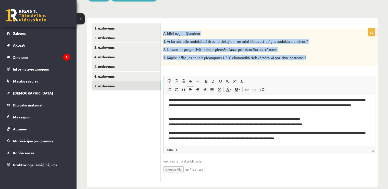
click at [136, 85] on link "7. uzdevums" at bounding box center [126, 85] width 69 height 9
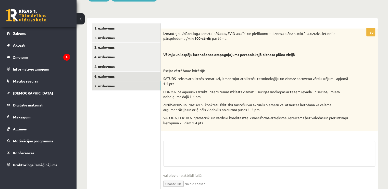
click at [133, 76] on link "6. uzdevums" at bounding box center [126, 76] width 69 height 9
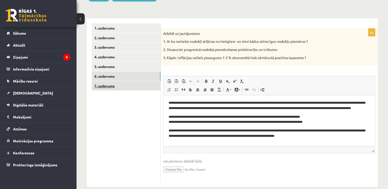
scroll to position [0, 0]
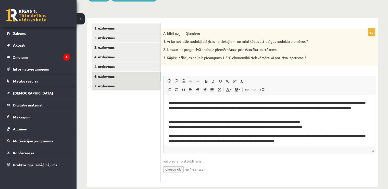
click at [134, 83] on link "7. uzdevums" at bounding box center [126, 85] width 69 height 9
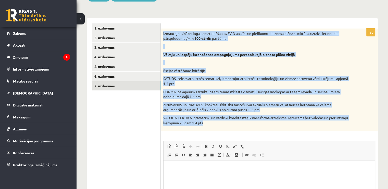
drag, startPoint x: 164, startPoint y: 33, endPoint x: 215, endPoint y: 126, distance: 106.0
click at [215, 126] on div "Izmantojot ,Māketinga pamatzināšanas, SVID analīzi un pielikumu – biznesa plāna…" at bounding box center [269, 80] width 217 height 103
copy div "Izmantojot ,Māketinga pamatzināšanas, SVID analīzi un pielikumu – biznesa plāna…"
click at [222, 44] on p at bounding box center [256, 46] width 187 height 5
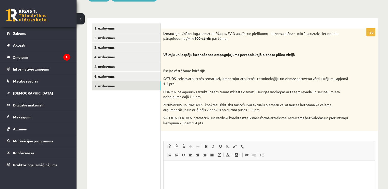
click at [200, 174] on html at bounding box center [270, 169] width 212 height 16
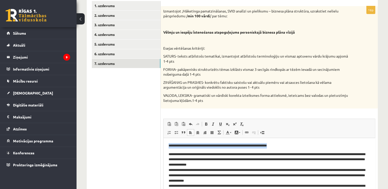
drag, startPoint x: 168, startPoint y: 141, endPoint x: 301, endPoint y: 141, distance: 133.3
click at [301, 141] on html "**********" at bounding box center [270, 168] width 212 height 61
click at [207, 124] on span at bounding box center [206, 124] width 4 height 4
click at [125, 136] on ul "1. uzdevums 2. uzdevums 3. uzdevums 4. uzdevums 5. uzdevums 6. uzdevums 7. uzde…" at bounding box center [126, 113] width 69 height 224
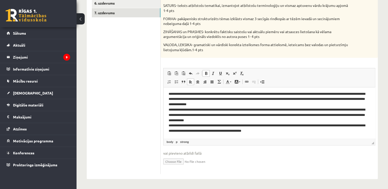
scroll to position [10, 0]
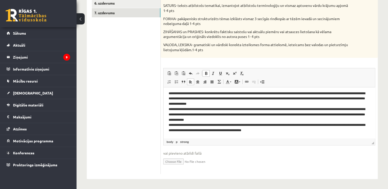
click at [191, 126] on p "**********" at bounding box center [268, 112] width 198 height 42
click at [189, 126] on p "**********" at bounding box center [268, 112] width 198 height 42
drag, startPoint x: 188, startPoint y: 126, endPoint x: 169, endPoint y: 125, distance: 19.4
click at [169, 125] on p "**********" at bounding box center [268, 112] width 198 height 42
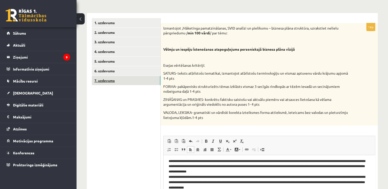
scroll to position [14, 0]
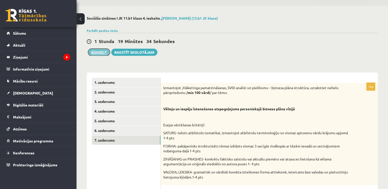
click at [102, 51] on button "Iesniegt" at bounding box center [99, 52] width 22 height 7
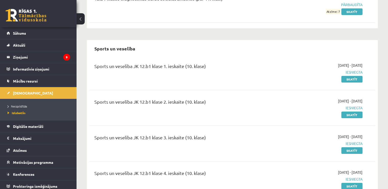
scroll to position [1923, 0]
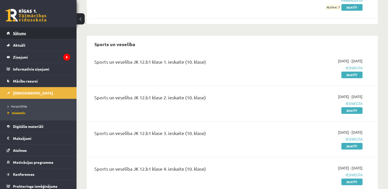
click at [23, 36] on link "Sākums" at bounding box center [39, 33] width 64 height 12
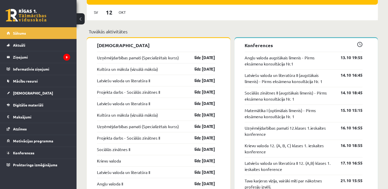
scroll to position [434, 0]
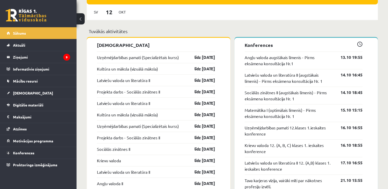
drag, startPoint x: 223, startPoint y: 116, endPoint x: 175, endPoint y: 53, distance: 78.8
click at [175, 53] on div "[DEMOGRAPHIC_DATA] Uzņēmējdarbības pamati (Specializētais kurss) līdz [DATE] Ku…" at bounding box center [159, 188] width 144 height 300
click at [219, 31] on p "Tuvākās aktivitātes" at bounding box center [232, 31] width 287 height 7
click at [196, 106] on link "līdz [DATE]" at bounding box center [201, 103] width 30 height 6
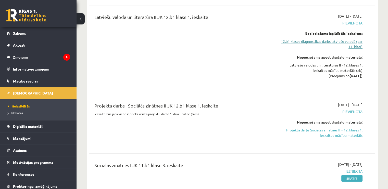
scroll to position [460, 0]
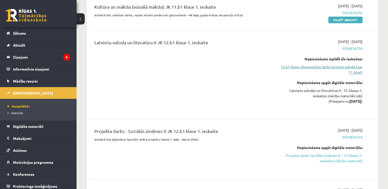
click at [339, 64] on link "12.b1 klases diagnostikas darbs latviešu valodā (par 11. klasi)" at bounding box center [321, 69] width 84 height 11
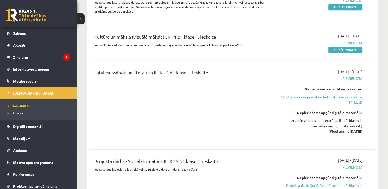
scroll to position [447, 0]
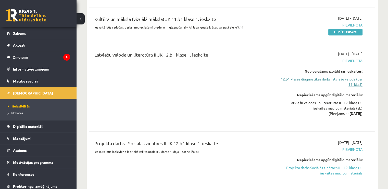
click at [317, 77] on link "12.b1 klases diagnostikas darbs latviešu valodā (par 11. klasi)" at bounding box center [321, 82] width 84 height 11
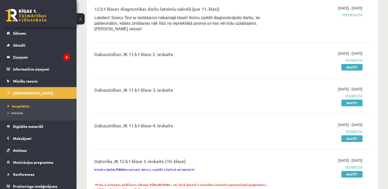
click at [358, 14] on span "Pievienota" at bounding box center [321, 14] width 84 height 5
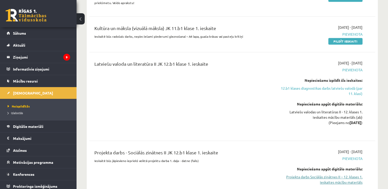
scroll to position [473, 0]
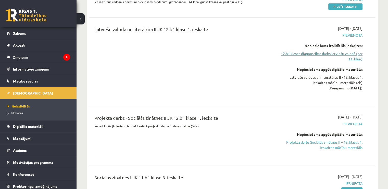
click at [328, 51] on link "12.b1 klases diagnostikas darbs latviešu valodā (par 11. klasi)" at bounding box center [321, 56] width 84 height 11
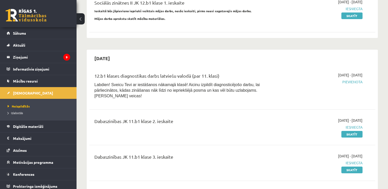
scroll to position [77, 0]
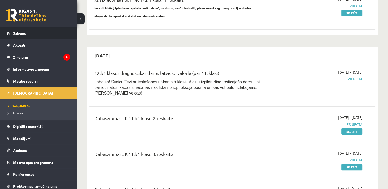
click at [25, 32] on span "Sākums" at bounding box center [19, 33] width 13 height 5
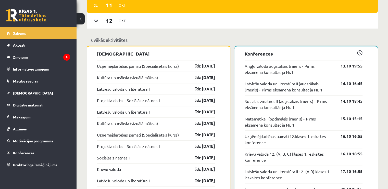
scroll to position [434, 0]
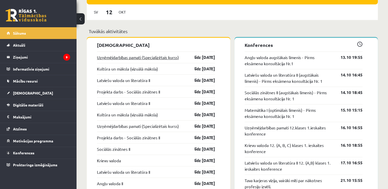
click at [134, 58] on link "Uzņēmējdarbības pamati (Specializētais kurss)" at bounding box center [138, 57] width 82 height 6
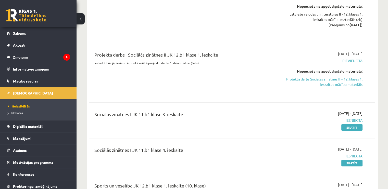
scroll to position [511, 0]
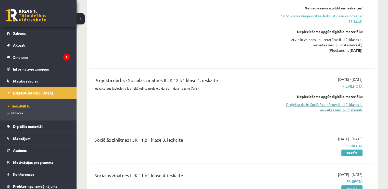
click at [314, 102] on link "Projekta darbs Sociālās zinātnes II – 12. klases 1. ieskaites mācību materiāls" at bounding box center [321, 107] width 84 height 11
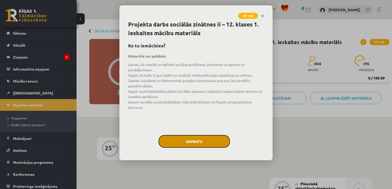
click at [196, 136] on button "Sapratu" at bounding box center [194, 141] width 71 height 13
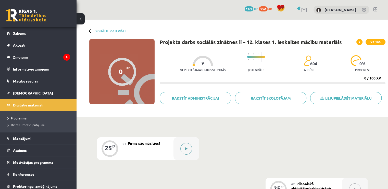
click at [187, 148] on icon at bounding box center [186, 149] width 2 height 3
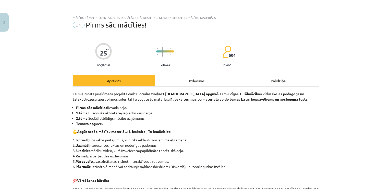
click at [181, 85] on div "Uzdevums" at bounding box center [196, 80] width 82 height 11
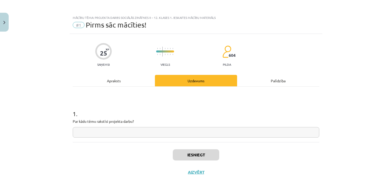
scroll to position [4, 0]
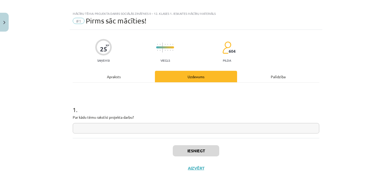
click at [112, 130] on input "text" at bounding box center [196, 128] width 247 height 10
click at [179, 152] on button "Iesniegt" at bounding box center [196, 151] width 46 height 11
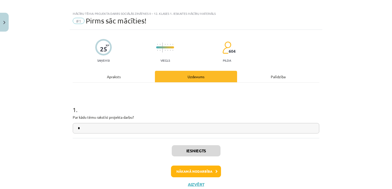
click at [124, 80] on div "Apraksts" at bounding box center [114, 76] width 82 height 11
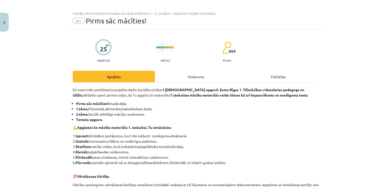
scroll to position [13, 0]
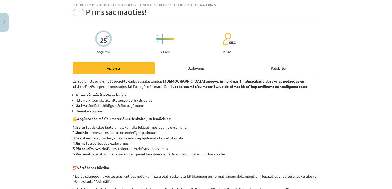
click at [169, 67] on div "Uzdevums" at bounding box center [196, 67] width 82 height 11
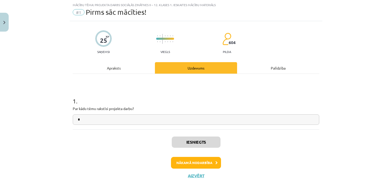
click at [113, 65] on div "Apraksts" at bounding box center [114, 67] width 82 height 11
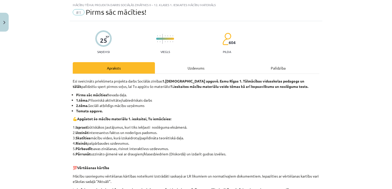
drag, startPoint x: 89, startPoint y: 99, endPoint x: 153, endPoint y: 99, distance: 64.1
click at [153, 99] on li "1.tēma. Pilsoniskā aktivitāte/sabiedriskais darbs" at bounding box center [197, 100] width 243 height 5
copy li "Pilsoniskā aktivitāte/sabiedriskais darbs"
click at [196, 65] on div "Uzdevums" at bounding box center [196, 67] width 82 height 11
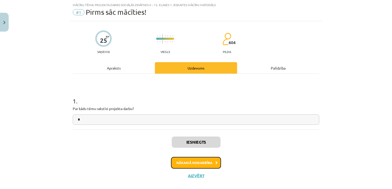
click at [192, 162] on button "Nākamā nodarbība" at bounding box center [196, 163] width 50 height 12
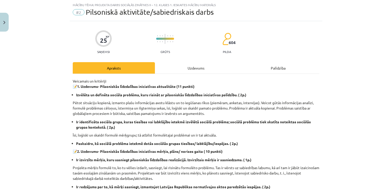
click at [183, 64] on div "Uzdevums" at bounding box center [196, 67] width 82 height 11
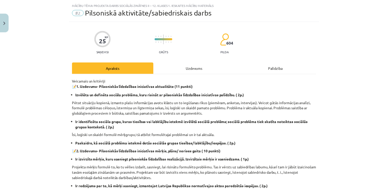
scroll to position [4, 0]
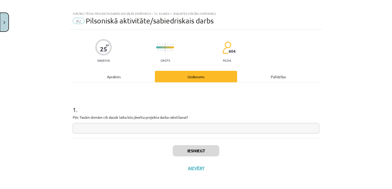
click at [0, 21] on button "Close" at bounding box center [4, 22] width 9 height 19
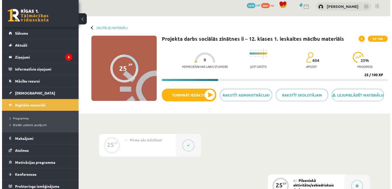
scroll to position [0, 0]
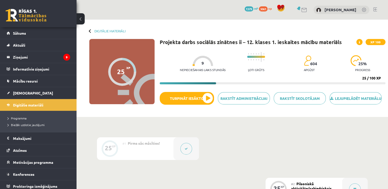
click at [186, 151] on icon at bounding box center [186, 149] width 3 height 3
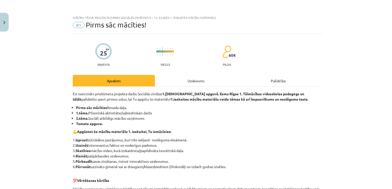
click at [178, 79] on div "Uzdevums" at bounding box center [196, 80] width 82 height 11
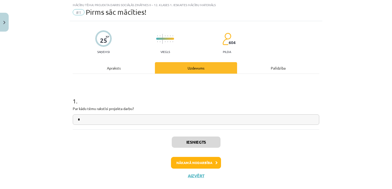
click at [123, 70] on div "Apraksts" at bounding box center [114, 67] width 82 height 11
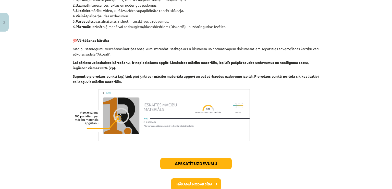
scroll to position [166, 0]
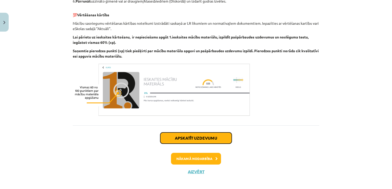
click at [197, 139] on button "Apskatīt uzdevumu" at bounding box center [195, 138] width 71 height 11
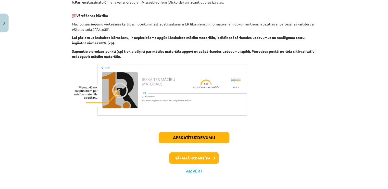
scroll to position [13, 0]
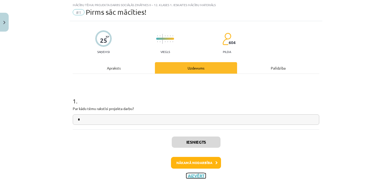
click at [189, 175] on button "Aizvērt" at bounding box center [195, 176] width 19 height 5
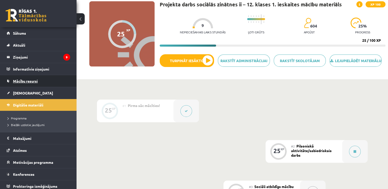
scroll to position [8, 0]
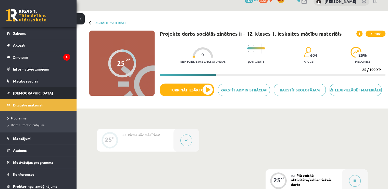
click at [31, 91] on link "[DEMOGRAPHIC_DATA]" at bounding box center [39, 93] width 64 height 12
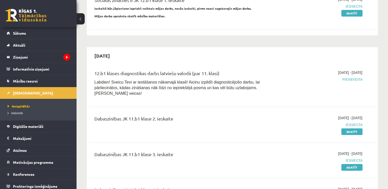
scroll to position [77, 0]
click at [25, 35] on link "Sākums" at bounding box center [39, 33] width 64 height 12
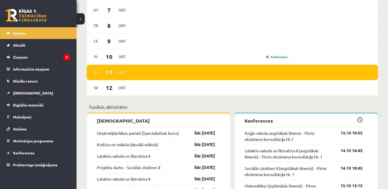
scroll to position [434, 0]
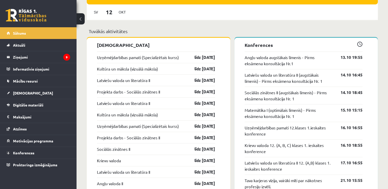
drag, startPoint x: 91, startPoint y: 55, endPoint x: 217, endPoint y: 106, distance: 135.8
click at [217, 106] on div "[DEMOGRAPHIC_DATA] Uzņēmējdarbības pamati (Specializētais kurss) līdz [DATE] Ku…" at bounding box center [159, 188] width 144 height 300
